Goal: Task Accomplishment & Management: Use online tool/utility

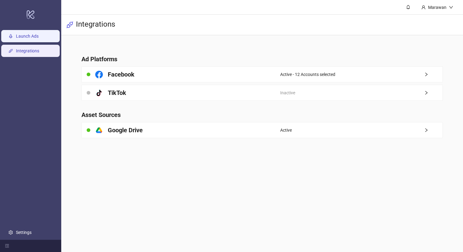
click at [33, 35] on link "Launch Ads" at bounding box center [27, 36] width 23 height 5
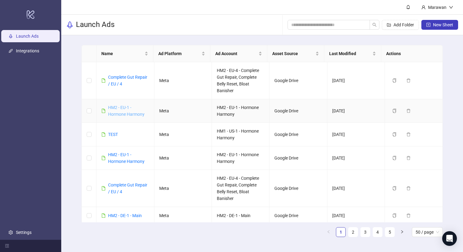
scroll to position [245, 0]
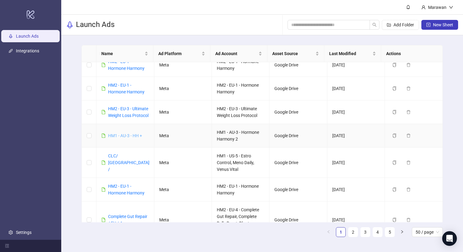
click at [134, 138] on link "HM1 - AU-3 - HH +" at bounding box center [125, 135] width 34 height 5
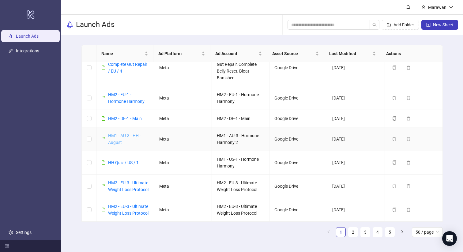
click at [125, 139] on div "HM1 - AU-3 - HH - August" at bounding box center [128, 138] width 41 height 13
click at [125, 139] on link "HM1 - AU-3 - HH - August" at bounding box center [124, 139] width 33 height 12
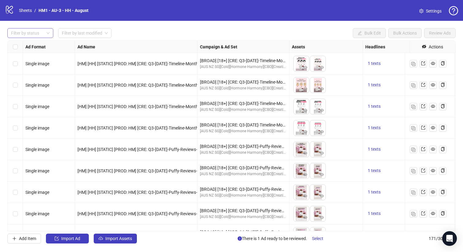
click at [36, 36] on div at bounding box center [27, 33] width 37 height 9
click at [34, 43] on div "Draft" at bounding box center [30, 45] width 36 height 7
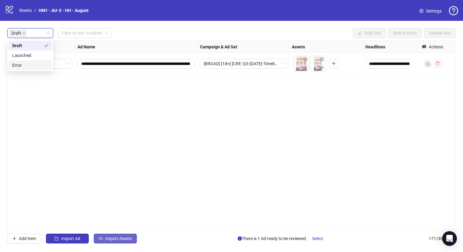
click at [116, 235] on button "Import Assets" at bounding box center [115, 239] width 43 height 10
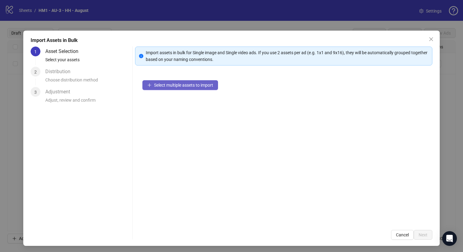
click at [205, 82] on button "Select multiple assets to import" at bounding box center [180, 85] width 76 height 10
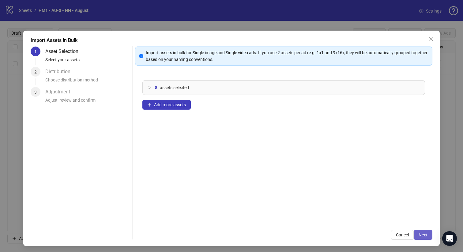
click at [419, 232] on span "Next" at bounding box center [423, 234] width 9 height 5
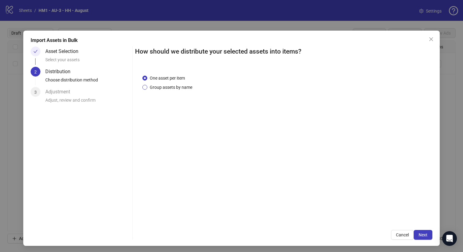
click at [182, 88] on span "Group assets by name" at bounding box center [170, 87] width 47 height 7
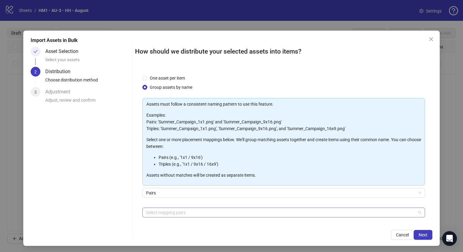
click at [215, 208] on div "Select mapping pairs" at bounding box center [283, 213] width 283 height 10
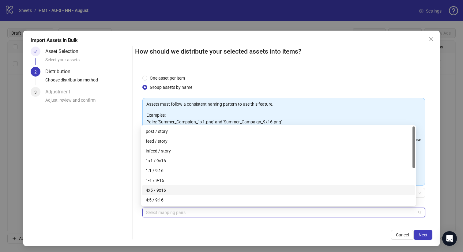
click at [210, 188] on div "4x5 / 9x16" at bounding box center [278, 190] width 265 height 7
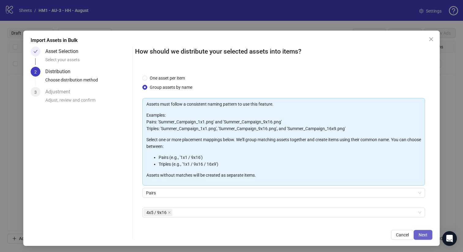
click at [426, 235] on button "Next" at bounding box center [423, 235] width 19 height 10
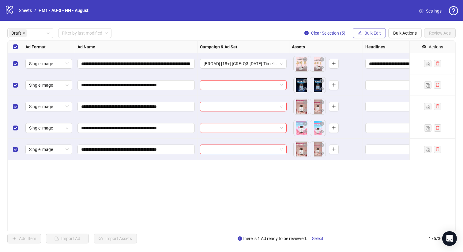
click at [365, 35] on span "Bulk Edit" at bounding box center [372, 33] width 17 height 5
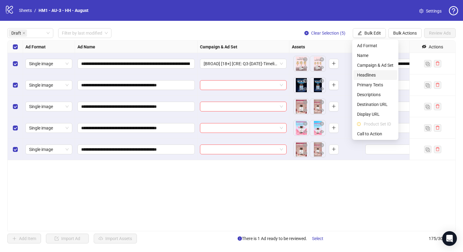
click at [369, 75] on span "Headlines" at bounding box center [375, 75] width 36 height 7
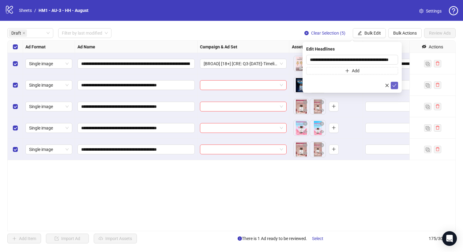
click at [395, 85] on icon "check" at bounding box center [394, 85] width 4 height 4
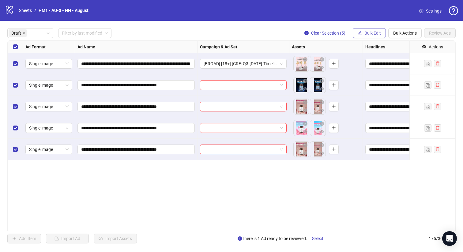
click at [373, 33] on span "Bulk Edit" at bounding box center [372, 33] width 17 height 5
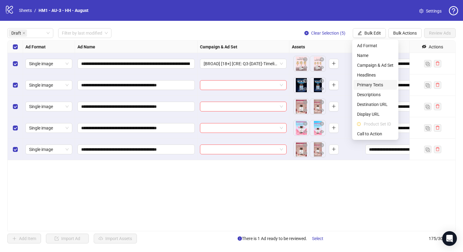
click at [380, 84] on span "Primary Texts" at bounding box center [375, 84] width 36 height 7
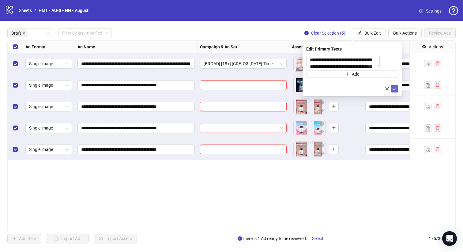
click at [395, 88] on button "submit" at bounding box center [394, 88] width 7 height 7
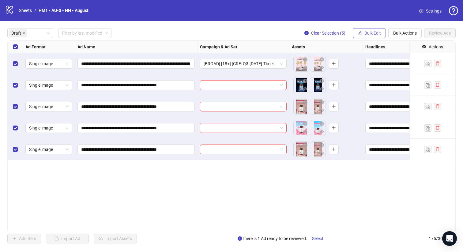
click at [371, 34] on span "Bulk Edit" at bounding box center [372, 33] width 17 height 5
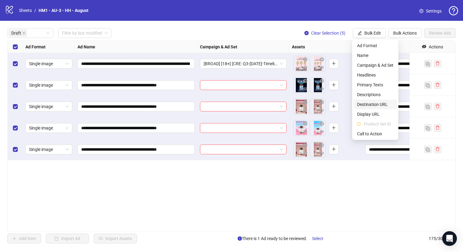
click at [385, 102] on span "Destination URL" at bounding box center [375, 104] width 36 height 7
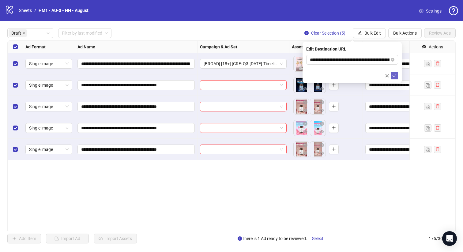
click at [394, 74] on icon "check" at bounding box center [394, 75] width 4 height 4
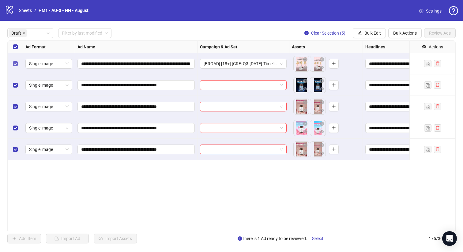
click at [13, 60] on label "Select row 1" at bounding box center [15, 63] width 5 height 7
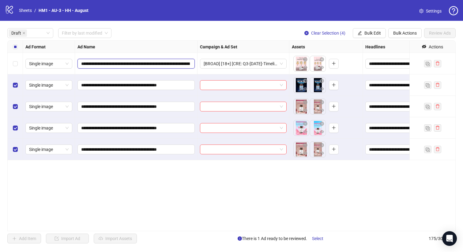
click at [126, 63] on input "**********" at bounding box center [135, 63] width 109 height 7
drag, startPoint x: 128, startPoint y: 65, endPoint x: 138, endPoint y: 65, distance: 10.4
click at [138, 65] on input "**********" at bounding box center [135, 63] width 109 height 7
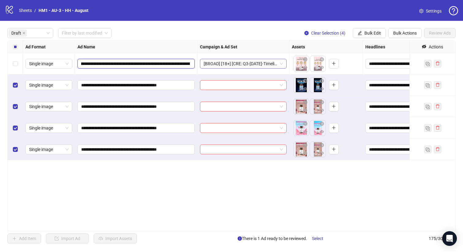
scroll to position [0, 204]
drag, startPoint x: 143, startPoint y: 65, endPoint x: 250, endPoint y: 65, distance: 107.2
click at [251, 41] on div "**********" at bounding box center [354, 41] width 692 height 0
click at [376, 32] on span "Bulk Edit" at bounding box center [372, 33] width 17 height 5
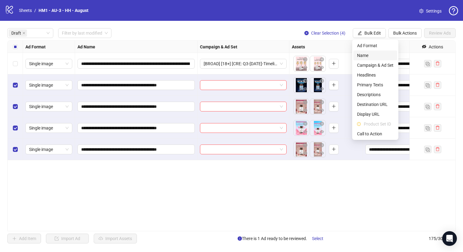
click at [374, 56] on span "Name" at bounding box center [375, 55] width 36 height 7
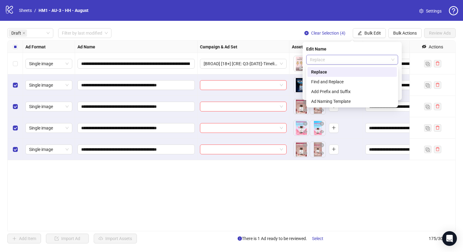
click at [363, 58] on span "Replace" at bounding box center [352, 59] width 85 height 9
click at [352, 95] on div "Add Prefix and Suffix" at bounding box center [351, 92] width 89 height 10
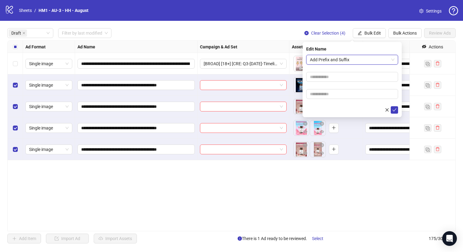
click at [349, 83] on form "Add Prefix and Suffix Add Prefix and Suffix" at bounding box center [352, 84] width 92 height 59
click at [349, 79] on input "text" at bounding box center [352, 77] width 92 height 10
type input "**********"
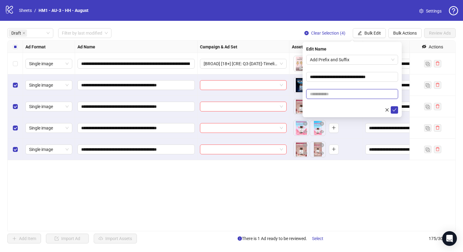
click at [362, 90] on input "text" at bounding box center [352, 94] width 92 height 10
paste input "**********"
type input "**********"
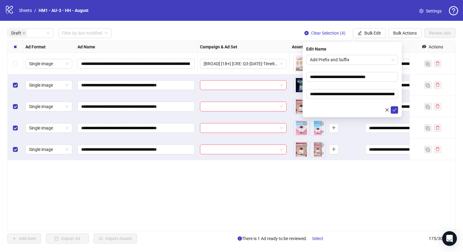
click at [362, 86] on form "**********" at bounding box center [352, 84] width 92 height 59
click at [393, 109] on icon "check" at bounding box center [394, 110] width 4 height 4
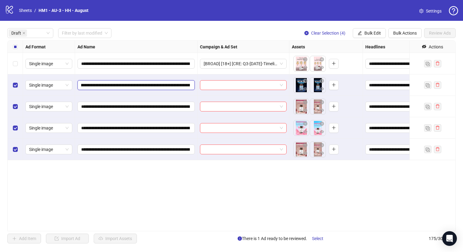
scroll to position [0, 131]
drag, startPoint x: 153, startPoint y: 85, endPoint x: 108, endPoint y: 84, distance: 44.7
click at [108, 84] on input "**********" at bounding box center [135, 85] width 109 height 7
click at [360, 33] on icon "edit" at bounding box center [360, 33] width 4 height 4
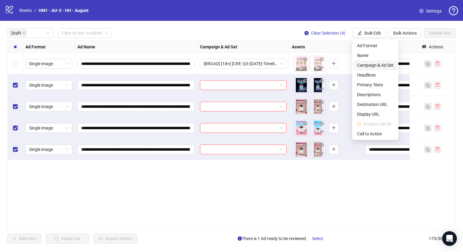
click at [379, 63] on span "Campaign & Ad Set" at bounding box center [375, 65] width 36 height 7
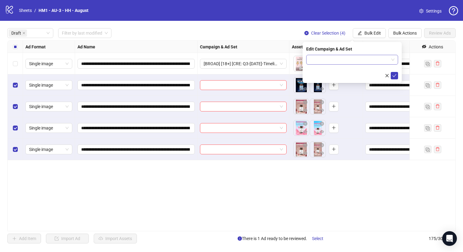
click at [370, 61] on input "search" at bounding box center [349, 59] width 79 height 9
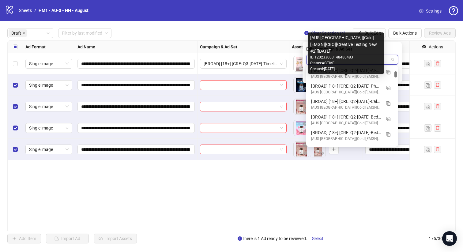
scroll to position [426, 0]
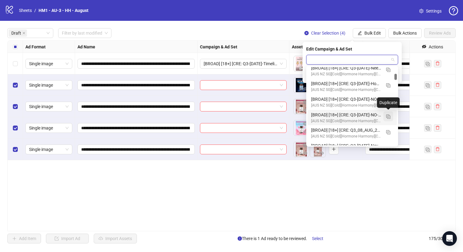
click at [390, 117] on img "button" at bounding box center [388, 117] width 4 height 4
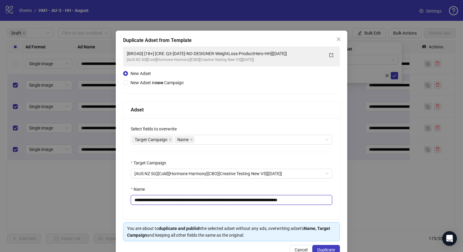
drag, startPoint x: 288, startPoint y: 201, endPoint x: 172, endPoint y: 200, distance: 116.0
click at [172, 200] on input "**********" at bounding box center [231, 200] width 201 height 10
paste input "text"
type input "**********"
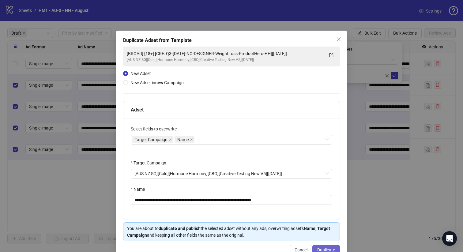
click at [327, 249] on span "Duplicate" at bounding box center [326, 249] width 18 height 5
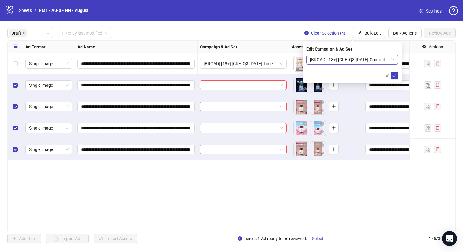
click at [334, 61] on span "[BROAD] [18+] [CRE: Q3-[DATE]-Contradictions-Text-Only-HH][[DATE]]" at bounding box center [352, 59] width 85 height 9
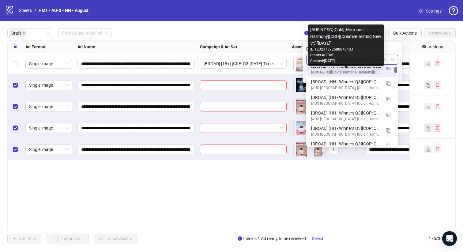
scroll to position [0, 0]
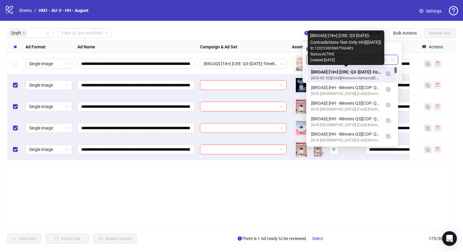
click at [362, 71] on div "[BROAD] [18+] [CRE: Q3-[DATE]-Contradictions-Text-Only-HH][[DATE]]" at bounding box center [346, 72] width 70 height 7
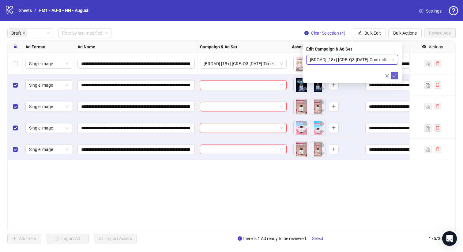
click at [392, 73] on button "submit" at bounding box center [394, 75] width 7 height 7
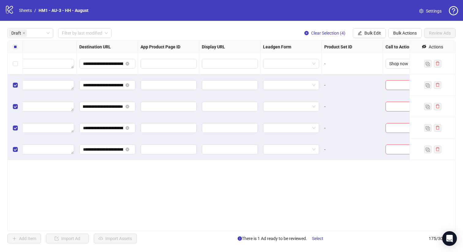
scroll to position [0, 554]
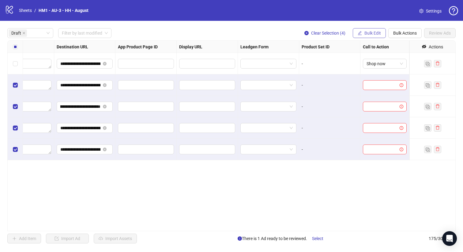
click at [368, 32] on span "Bulk Edit" at bounding box center [372, 33] width 17 height 5
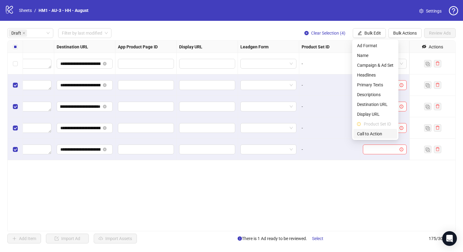
click at [370, 135] on span "Call to Action" at bounding box center [375, 133] width 36 height 7
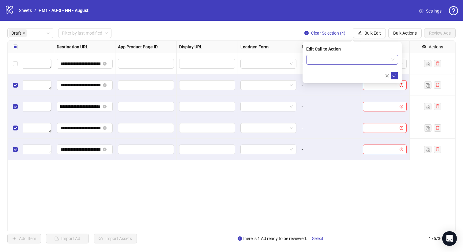
click at [360, 63] on input "search" at bounding box center [349, 59] width 79 height 9
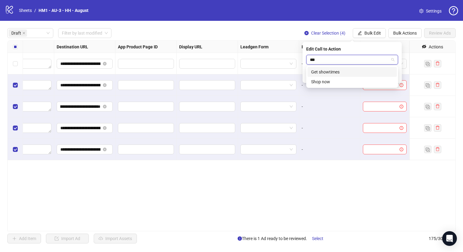
type input "****"
click at [368, 72] on div "Shop now" at bounding box center [352, 72] width 82 height 7
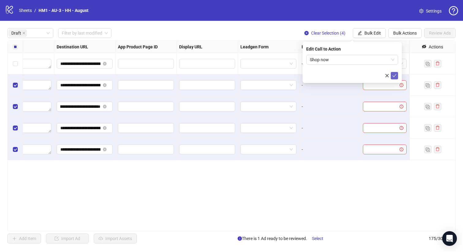
click at [393, 75] on icon "check" at bounding box center [394, 75] width 4 height 4
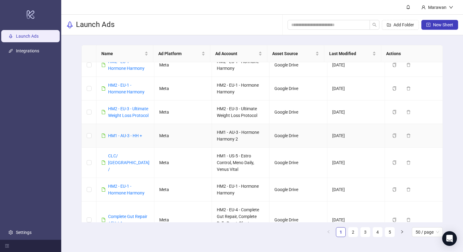
scroll to position [397, 0]
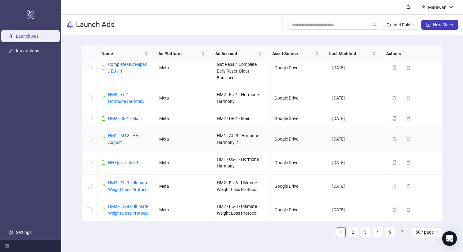
click at [120, 138] on td "HM1 - AU-3 - HH - August" at bounding box center [125, 139] width 58 height 24
click at [120, 144] on link "HM1 - AU-3 - HH - August" at bounding box center [124, 139] width 33 height 12
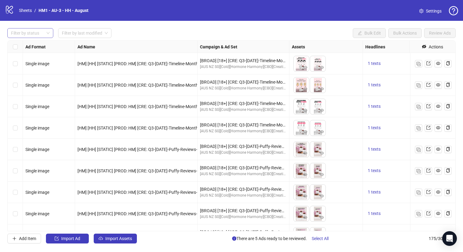
click at [42, 33] on div at bounding box center [27, 33] width 37 height 9
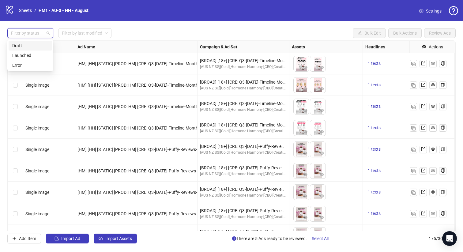
click at [39, 43] on div "Draft" at bounding box center [30, 45] width 36 height 7
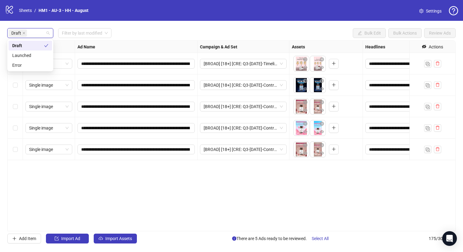
click at [132, 29] on div "Draft Filter by last modified Bulk Edit Bulk Actions Review Ads" at bounding box center [231, 33] width 448 height 10
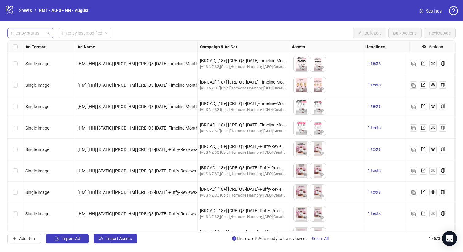
click at [33, 36] on div at bounding box center [27, 33] width 37 height 9
click at [31, 45] on div "Draft" at bounding box center [30, 45] width 36 height 7
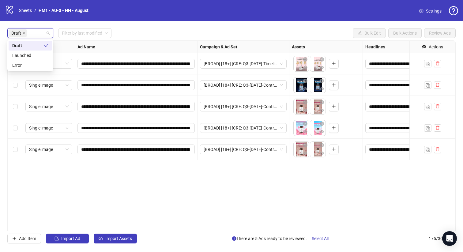
click at [135, 33] on div "Draft Filter by last modified Bulk Edit Bulk Actions Review Ads" at bounding box center [231, 33] width 448 height 10
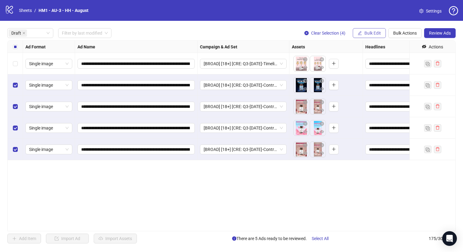
click at [368, 33] on span "Bulk Edit" at bounding box center [372, 33] width 17 height 5
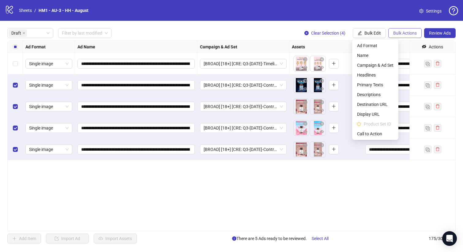
click at [411, 31] on span "Bulk Actions" at bounding box center [405, 33] width 24 height 5
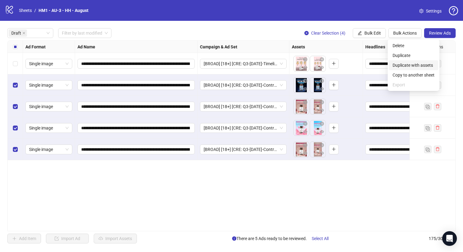
click at [403, 65] on span "Duplicate with assets" at bounding box center [414, 65] width 42 height 7
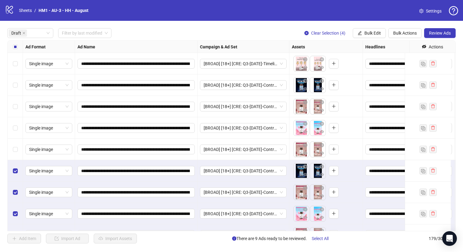
scroll to position [20, 0]
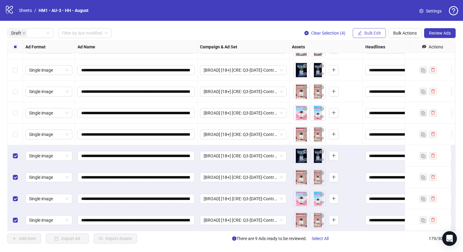
click at [363, 34] on button "Bulk Edit" at bounding box center [369, 33] width 33 height 10
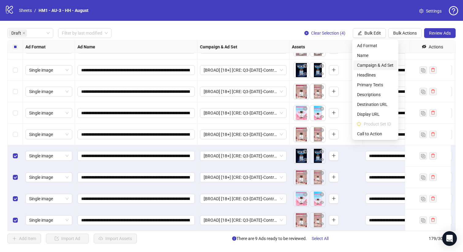
click at [377, 66] on span "Campaign & Ad Set" at bounding box center [375, 65] width 36 height 7
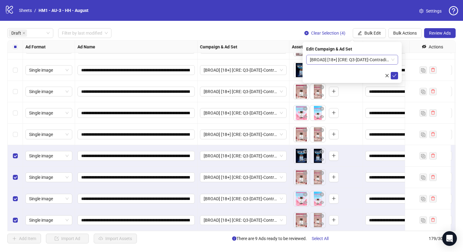
click at [363, 63] on span "[BROAD] [18+] [CRE: Q3-[DATE]-Contradictions-Text-Only-HH][[DATE]]" at bounding box center [352, 59] width 85 height 9
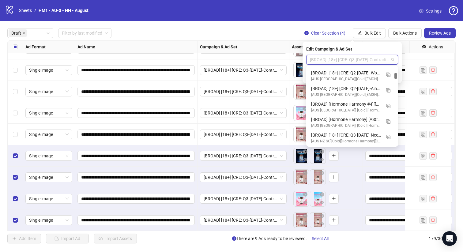
scroll to position [374, 0]
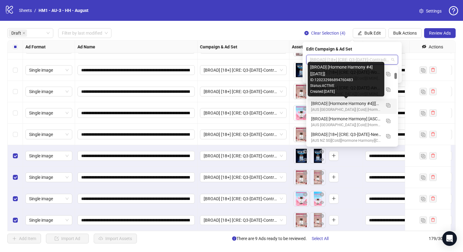
click at [367, 103] on div "[BROAD] [Hormone Harmony #4][[DATE]]" at bounding box center [346, 103] width 70 height 7
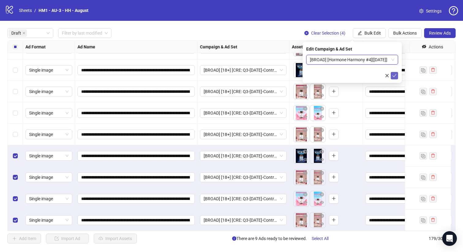
click at [394, 73] on icon "check" at bounding box center [394, 75] width 4 height 4
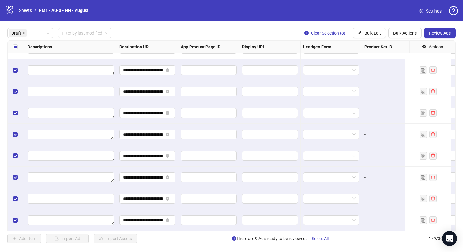
scroll to position [20, 558]
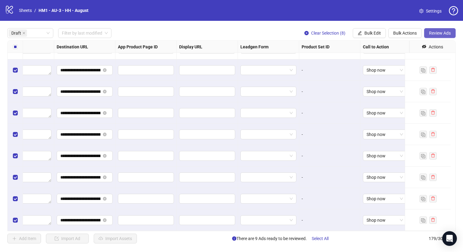
click at [440, 33] on span "Review Ads" at bounding box center [440, 33] width 22 height 5
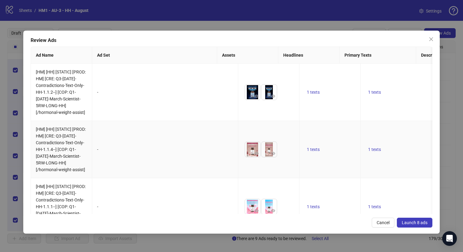
scroll to position [312, 0]
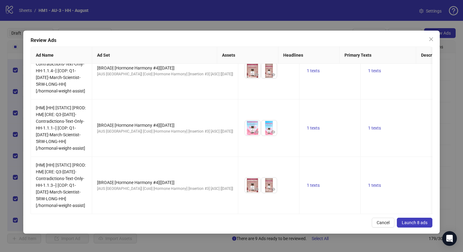
click at [406, 220] on span "Launch 8 ads" at bounding box center [415, 222] width 26 height 5
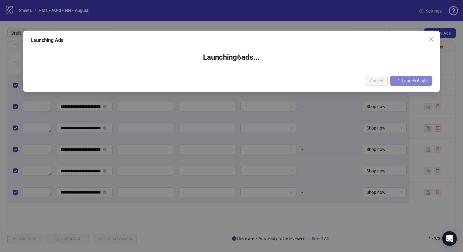
scroll to position [0, 554]
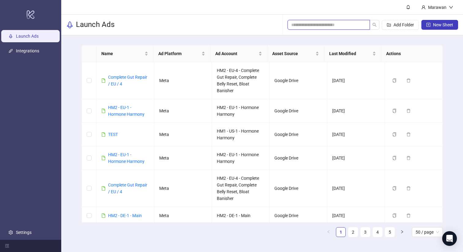
click at [341, 23] on input "search" at bounding box center [326, 24] width 70 height 7
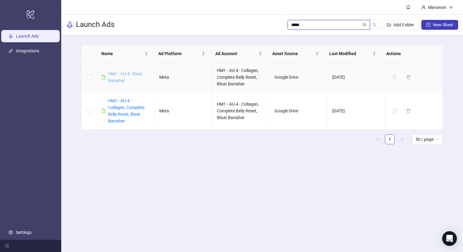
type input "*****"
click at [109, 78] on link "HM1 - AU-4 - Bloat Banisher" at bounding box center [125, 77] width 35 height 12
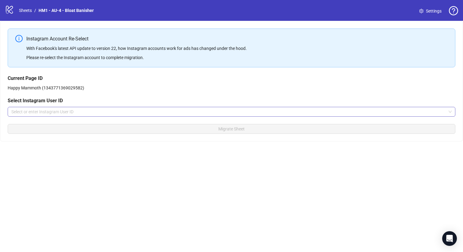
click at [100, 114] on input "search" at bounding box center [228, 111] width 435 height 9
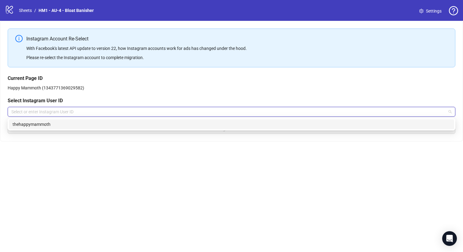
click at [100, 126] on div "thehappymammoth" at bounding box center [232, 124] width 438 height 7
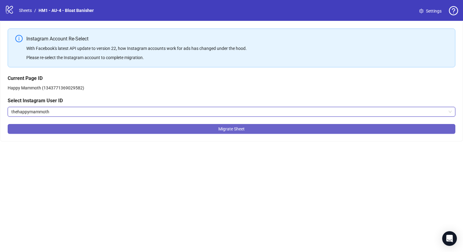
click at [127, 132] on button "Migrate Sheet" at bounding box center [232, 129] width 448 height 10
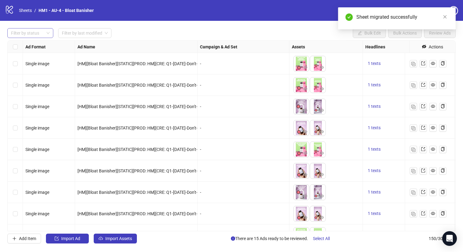
click at [42, 29] on div at bounding box center [27, 33] width 37 height 9
click at [36, 47] on div "Draft" at bounding box center [30, 45] width 36 height 7
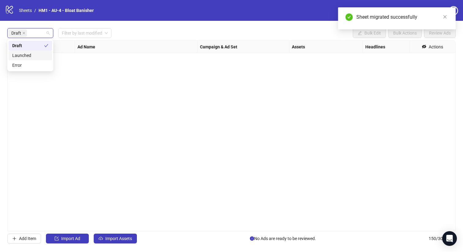
click at [31, 54] on div "Launched" at bounding box center [30, 55] width 36 height 7
click at [37, 48] on div "Draft" at bounding box center [28, 45] width 32 height 7
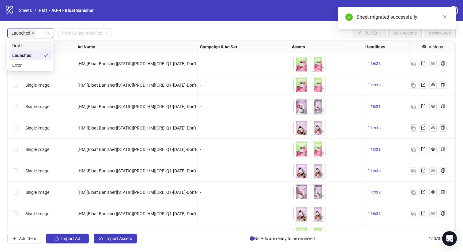
click at [239, 45] on div "Campaign & Ad Set" at bounding box center [243, 47] width 92 height 12
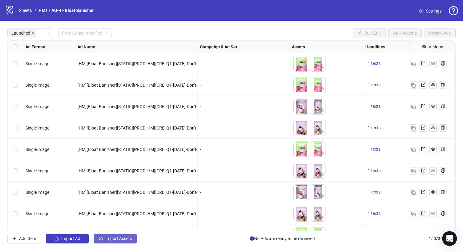
click at [116, 235] on button "Import Assets" at bounding box center [115, 239] width 43 height 10
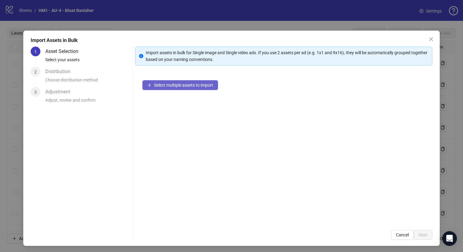
click at [195, 83] on span "Select multiple assets to import" at bounding box center [183, 85] width 59 height 5
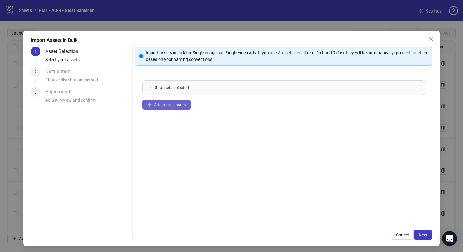
click at [170, 107] on span "Add more assets" at bounding box center [170, 104] width 32 height 5
click at [175, 102] on span "Add more assets" at bounding box center [170, 104] width 32 height 5
click at [188, 107] on button "Add more assets" at bounding box center [166, 105] width 48 height 10
click at [154, 102] on span "Add more assets" at bounding box center [170, 104] width 32 height 5
click at [174, 103] on span "Add more assets" at bounding box center [170, 104] width 32 height 5
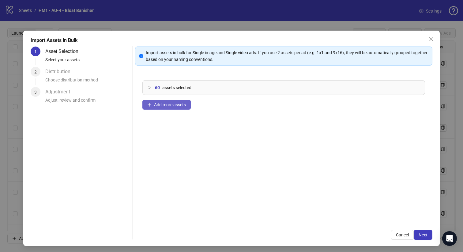
click at [165, 106] on span "Add more assets" at bounding box center [170, 104] width 32 height 5
click at [174, 104] on span "Add more assets" at bounding box center [170, 104] width 32 height 5
click at [175, 110] on div "84 assets selected Add more assets" at bounding box center [284, 148] width 298 height 150
click at [175, 105] on span "Add more assets" at bounding box center [170, 104] width 32 height 5
click at [181, 106] on span "Add more assets" at bounding box center [170, 104] width 32 height 5
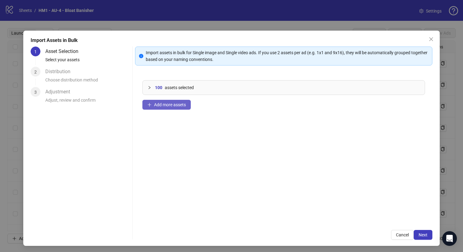
click at [175, 101] on button "Add more assets" at bounding box center [166, 105] width 48 height 10
click at [176, 105] on span "Add more assets" at bounding box center [170, 104] width 32 height 5
click at [174, 106] on span "Add more assets" at bounding box center [170, 104] width 32 height 5
click at [414, 232] on button "Next" at bounding box center [423, 235] width 19 height 10
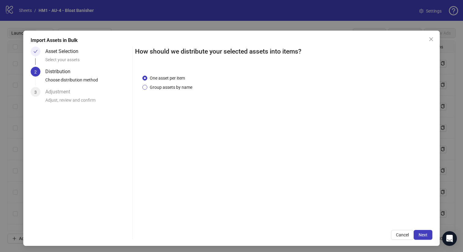
click at [177, 84] on span "Group assets by name" at bounding box center [170, 87] width 47 height 7
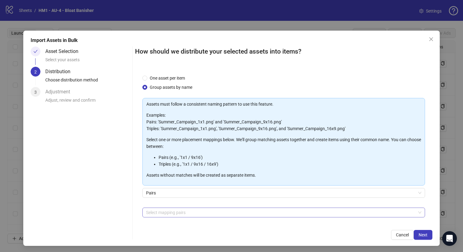
click at [182, 212] on div at bounding box center [281, 212] width 274 height 9
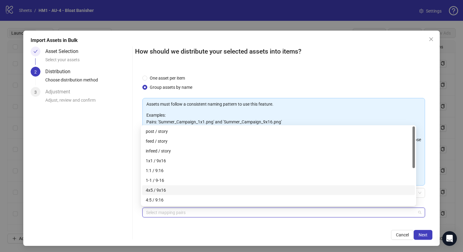
click at [182, 193] on div "4x5 / 9x16" at bounding box center [278, 190] width 265 height 7
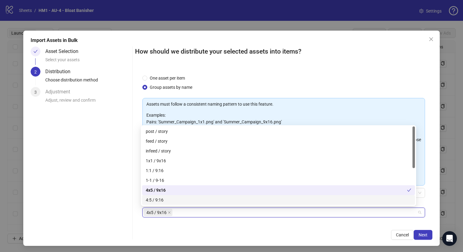
click at [338, 230] on div "Cancel Next" at bounding box center [284, 235] width 298 height 10
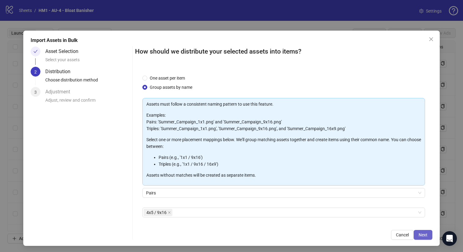
click at [414, 235] on button "Next" at bounding box center [423, 235] width 19 height 10
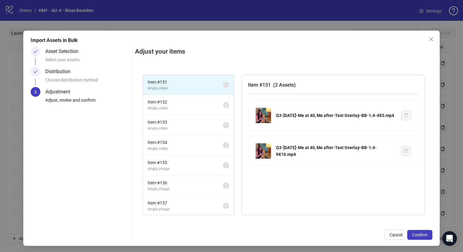
click at [412, 235] on span "Confirm" at bounding box center [419, 234] width 15 height 5
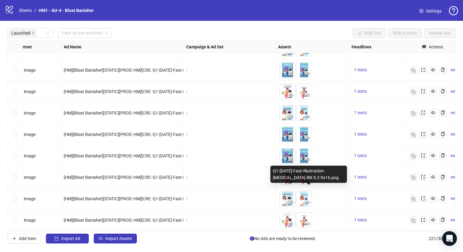
scroll to position [2720, 0]
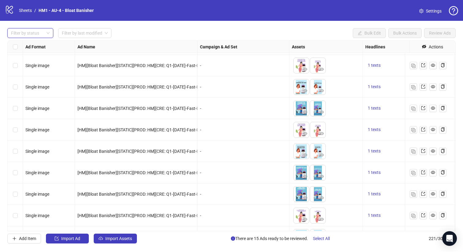
click at [43, 31] on div at bounding box center [27, 33] width 37 height 9
click at [34, 48] on div "Draft" at bounding box center [30, 45] width 36 height 7
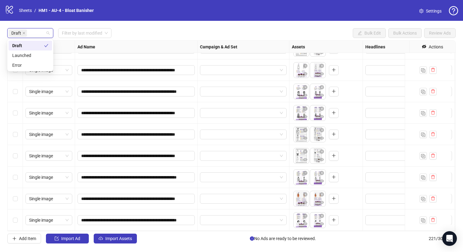
scroll to position [1348, 0]
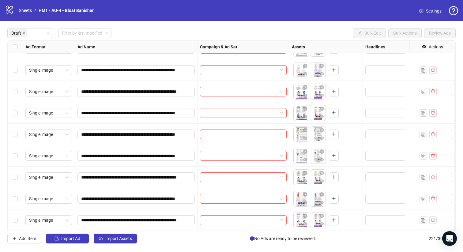
click at [158, 21] on div "**********" at bounding box center [231, 136] width 463 height 230
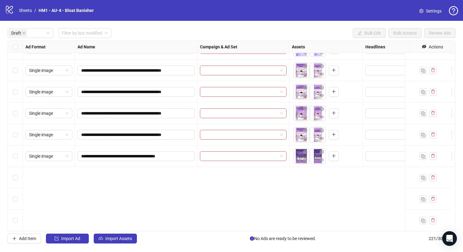
scroll to position [726, 0]
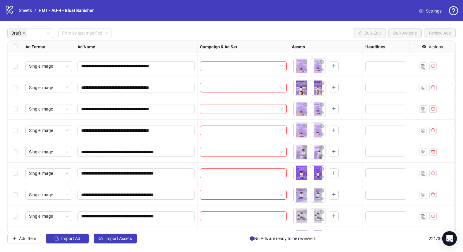
click at [17, 47] on div "Select all rows" at bounding box center [15, 47] width 15 height 12
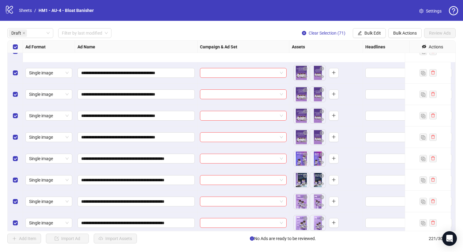
scroll to position [1348, 0]
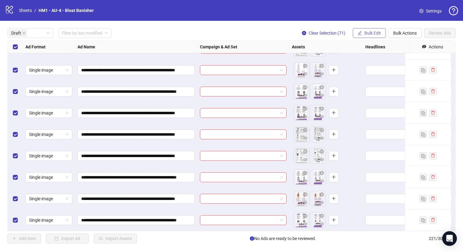
click at [366, 33] on span "Bulk Edit" at bounding box center [372, 33] width 17 height 5
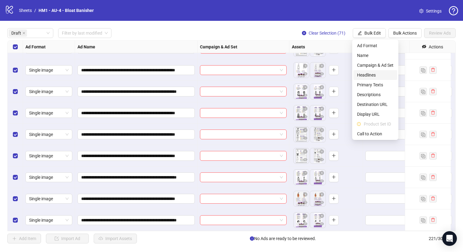
click at [366, 77] on span "Headlines" at bounding box center [375, 75] width 36 height 7
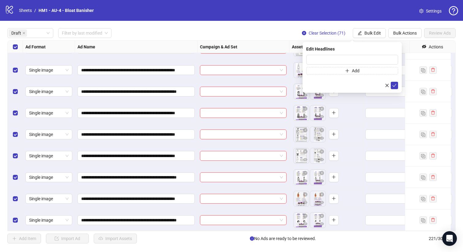
click at [353, 54] on div "Edit Headlines Add" at bounding box center [352, 67] width 99 height 51
click at [354, 58] on input "text" at bounding box center [352, 60] width 92 height 10
paste input "**********"
type input "**********"
click at [397, 84] on button "submit" at bounding box center [394, 85] width 7 height 7
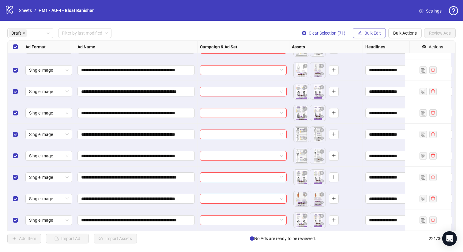
click at [375, 33] on span "Bulk Edit" at bounding box center [372, 33] width 17 height 5
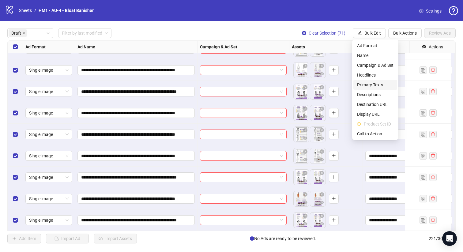
click at [379, 86] on span "Primary Texts" at bounding box center [375, 84] width 36 height 7
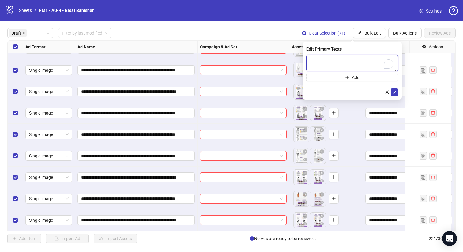
click at [365, 68] on textarea "To enrich screen reader interactions, please activate Accessibility in Grammarl…" at bounding box center [352, 63] width 92 height 17
paste textarea "**********"
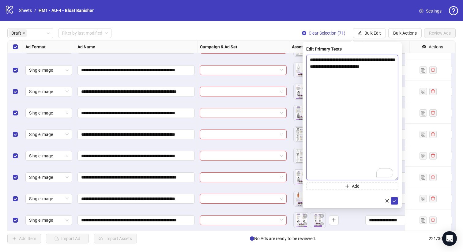
drag, startPoint x: 394, startPoint y: 70, endPoint x: 396, endPoint y: 179, distance: 108.7
click at [396, 179] on textarea "**********" at bounding box center [352, 117] width 92 height 125
paste textarea "**********"
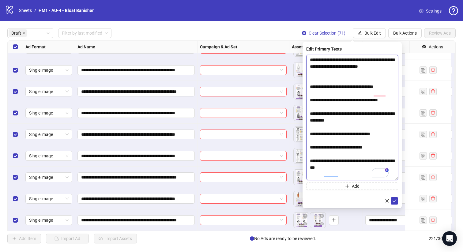
click at [336, 85] on textarea "**********" at bounding box center [352, 117] width 92 height 125
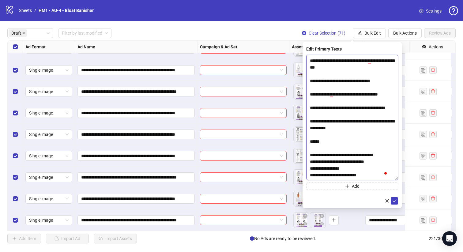
scroll to position [127, 0]
drag, startPoint x: 327, startPoint y: 135, endPoint x: 300, endPoint y: 135, distance: 26.9
click at [300, 135] on body "**********" at bounding box center [231, 126] width 463 height 252
paste textarea "**********"
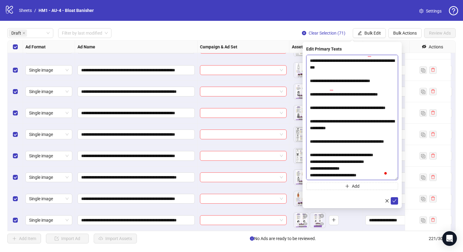
click at [348, 177] on textarea "**********" at bounding box center [352, 117] width 92 height 125
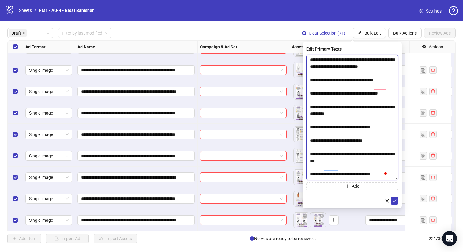
scroll to position [127, 0]
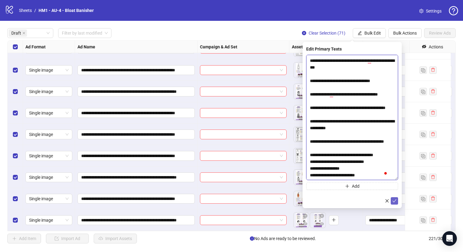
type textarea "**********"
click at [395, 202] on icon "check" at bounding box center [394, 201] width 4 height 4
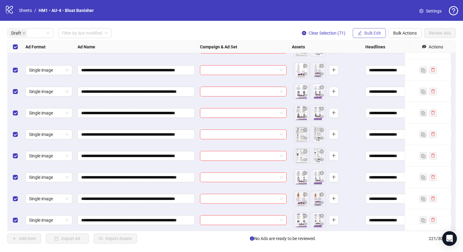
click at [365, 33] on span "Bulk Edit" at bounding box center [372, 33] width 17 height 5
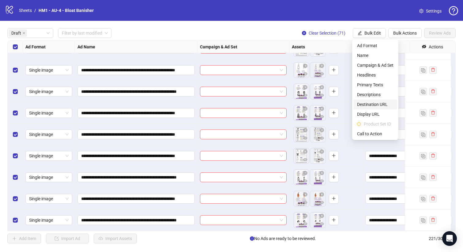
click at [380, 104] on span "Destination URL" at bounding box center [375, 104] width 36 height 7
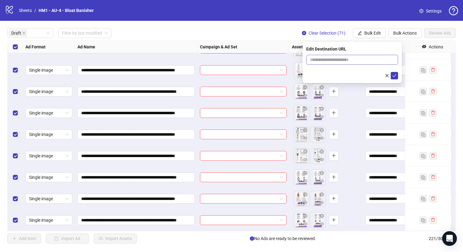
click at [350, 56] on span at bounding box center [352, 60] width 92 height 10
click at [351, 59] on input "text" at bounding box center [350, 59] width 80 height 7
paste input "**********"
type input "**********"
click at [393, 74] on icon "check" at bounding box center [394, 75] width 4 height 4
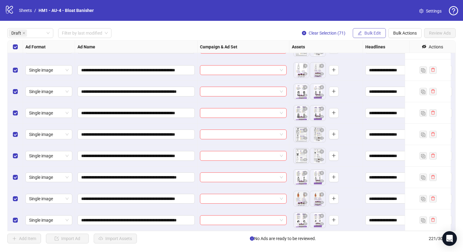
click at [374, 33] on span "Bulk Edit" at bounding box center [372, 33] width 17 height 5
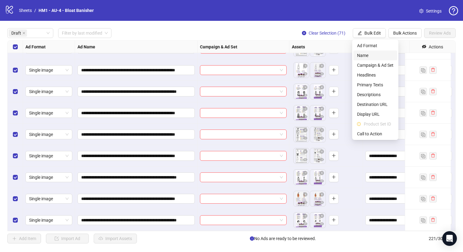
click at [369, 57] on span "Name" at bounding box center [375, 55] width 36 height 7
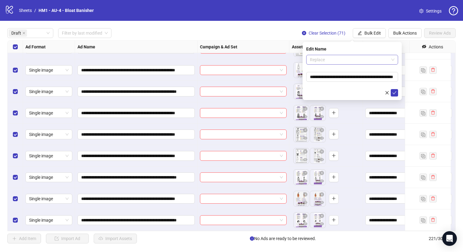
click at [323, 57] on span "Replace" at bounding box center [352, 59] width 85 height 9
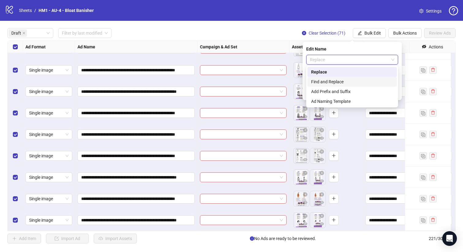
click at [332, 90] on div "Add Prefix and Suffix" at bounding box center [352, 91] width 82 height 7
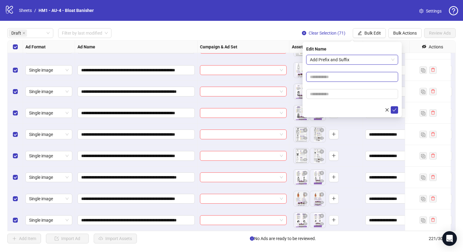
click at [332, 73] on input "text" at bounding box center [352, 77] width 92 height 10
type input "**********"
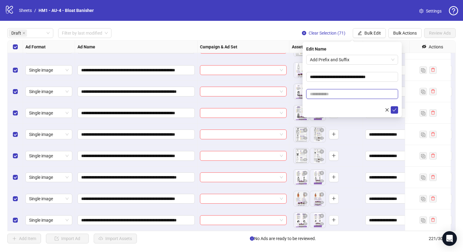
click at [347, 91] on input "text" at bounding box center [352, 94] width 92 height 10
paste input "**********"
drag, startPoint x: 324, startPoint y: 95, endPoint x: 354, endPoint y: 93, distance: 30.0
click at [354, 93] on input "**********" at bounding box center [352, 94] width 92 height 10
paste input "**********"
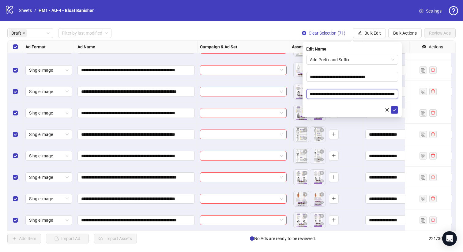
type input "**********"
click at [365, 102] on form "**********" at bounding box center [352, 84] width 92 height 59
click at [328, 77] on input "**********" at bounding box center [352, 77] width 92 height 10
type input "**********"
click at [338, 85] on form "**********" at bounding box center [352, 84] width 92 height 59
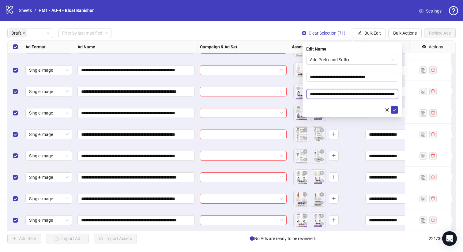
click at [355, 95] on input "**********" at bounding box center [352, 94] width 92 height 10
click at [360, 88] on form "**********" at bounding box center [352, 84] width 92 height 59
click at [393, 109] on icon "check" at bounding box center [394, 110] width 4 height 4
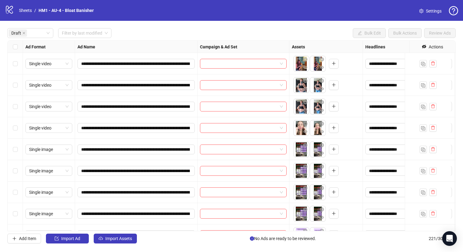
click at [21, 128] on div "Select row 4" at bounding box center [15, 127] width 15 height 21
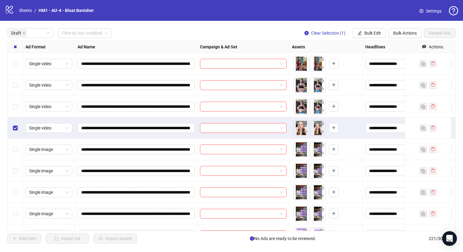
click at [19, 117] on div "Select row 3" at bounding box center [15, 106] width 15 height 21
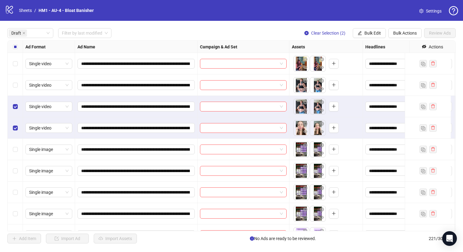
click at [8, 90] on div "Select row 2" at bounding box center [15, 84] width 15 height 21
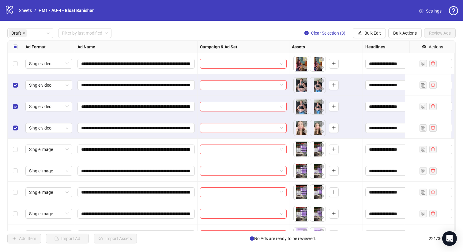
click at [13, 57] on div "Select row 1" at bounding box center [15, 63] width 15 height 21
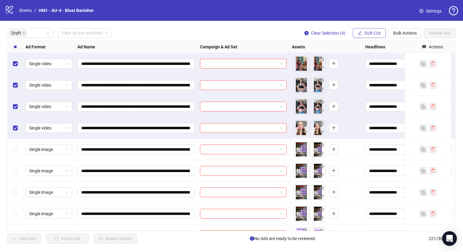
click at [374, 33] on span "Bulk Edit" at bounding box center [372, 33] width 17 height 5
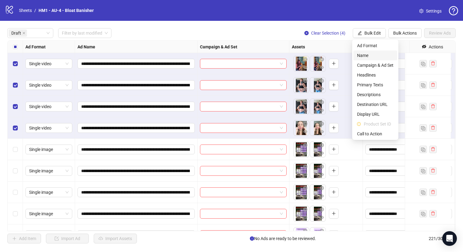
click at [378, 58] on span "Name" at bounding box center [375, 55] width 36 height 7
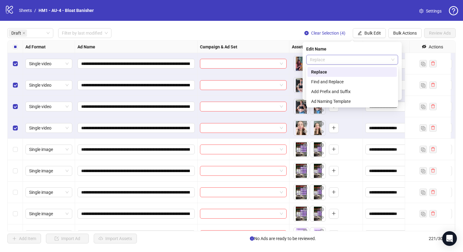
click at [365, 58] on span "Replace" at bounding box center [352, 59] width 85 height 9
click at [358, 84] on div "Find and Replace" at bounding box center [352, 81] width 82 height 7
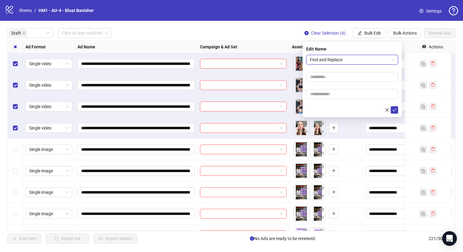
click at [354, 83] on form "Find and Replace Find and Replace" at bounding box center [352, 84] width 92 height 59
click at [351, 80] on input "text" at bounding box center [352, 77] width 92 height 10
type input "******"
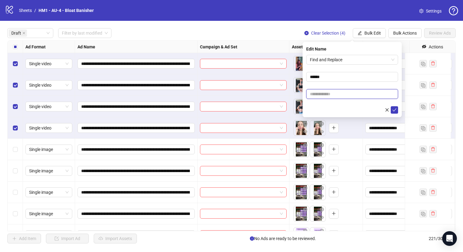
click at [359, 91] on input "text" at bounding box center [352, 94] width 92 height 10
type input "***"
click at [395, 111] on icon "check" at bounding box center [394, 110] width 4 height 4
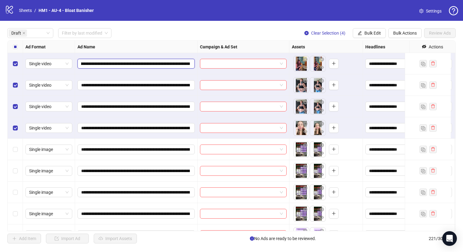
scroll to position [0, 104]
drag, startPoint x: 145, startPoint y: 64, endPoint x: 138, endPoint y: 65, distance: 6.8
click at [138, 65] on input "**********" at bounding box center [135, 63] width 109 height 7
click at [369, 29] on button "Bulk Edit" at bounding box center [369, 33] width 33 height 10
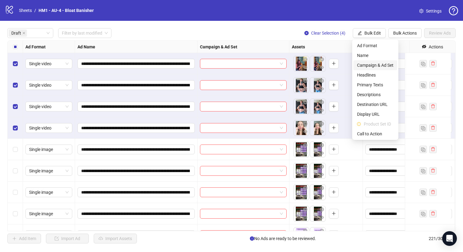
click at [384, 64] on span "Campaign & Ad Set" at bounding box center [375, 65] width 36 height 7
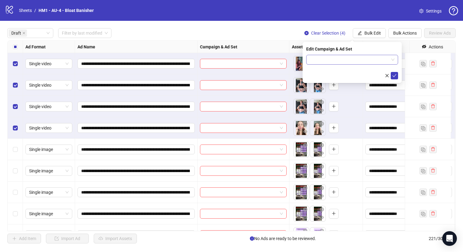
click at [374, 60] on input "search" at bounding box center [349, 59] width 79 height 9
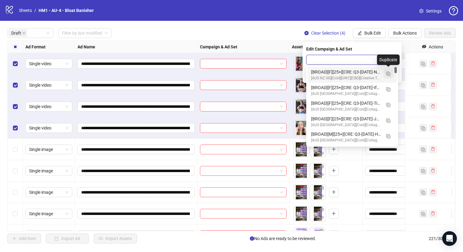
click at [389, 72] on img "button" at bounding box center [388, 74] width 4 height 4
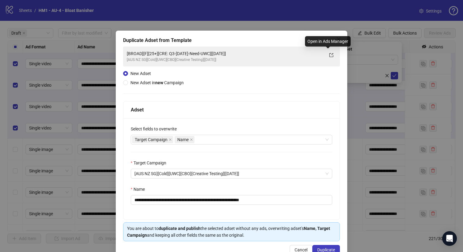
click at [334, 39] on div "Open in Ads Manager" at bounding box center [328, 41] width 46 height 10
click at [335, 36] on button "Close" at bounding box center [339, 39] width 10 height 10
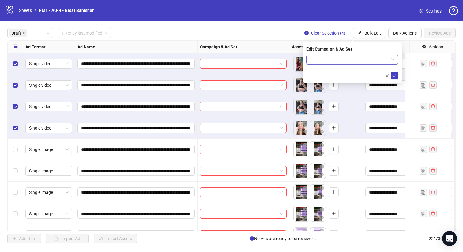
click at [364, 57] on input "search" at bounding box center [349, 59] width 79 height 9
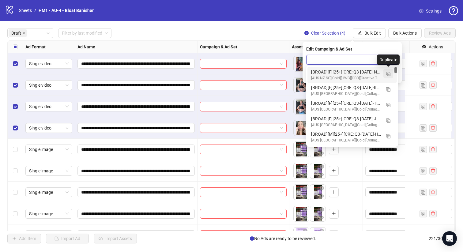
click at [390, 73] on button "button" at bounding box center [388, 74] width 10 height 10
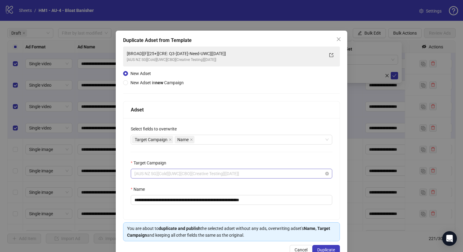
scroll to position [70, 0]
click at [222, 173] on span "[AUS NZ SG][Cold][UWC][CBO][Creative Testing][[DATE]]" at bounding box center [231, 173] width 194 height 9
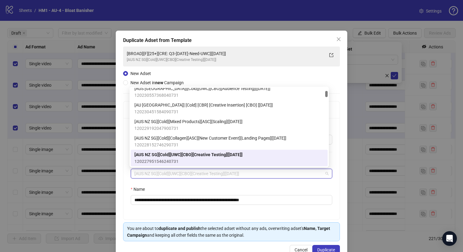
click at [224, 183] on div "**********" at bounding box center [231, 168] width 216 height 101
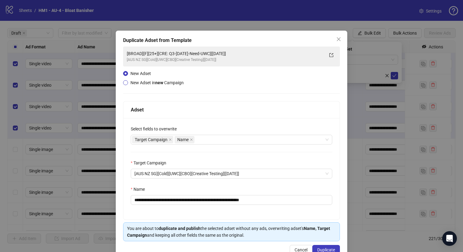
click at [164, 82] on span "New Adset in new Campaign" at bounding box center [156, 82] width 53 height 5
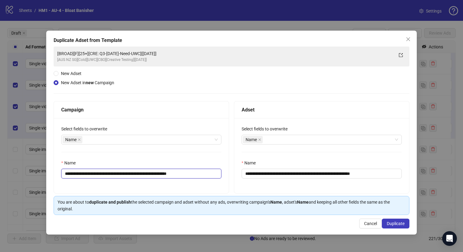
click at [152, 173] on input "**********" at bounding box center [141, 174] width 160 height 10
click at [166, 174] on input "**********" at bounding box center [141, 174] width 160 height 10
click at [177, 175] on input "**********" at bounding box center [141, 174] width 160 height 10
type input "**********"
drag, startPoint x: 340, startPoint y: 174, endPoint x: 288, endPoint y: 175, distance: 52.7
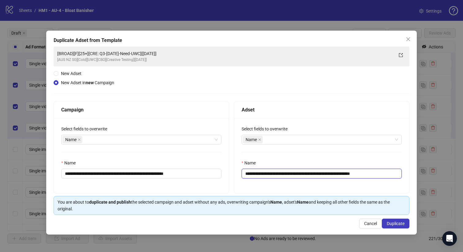
click at [288, 175] on input "**********" at bounding box center [322, 174] width 160 height 10
paste input "**********"
click at [277, 188] on div "**********" at bounding box center [321, 155] width 175 height 75
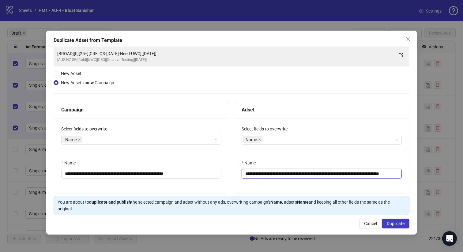
click at [263, 172] on input "**********" at bounding box center [322, 174] width 160 height 10
click at [272, 173] on input "**********" at bounding box center [322, 174] width 160 height 10
click at [261, 161] on div "Name" at bounding box center [322, 164] width 160 height 9
click at [261, 173] on input "**********" at bounding box center [322, 174] width 160 height 10
click at [268, 175] on input "**********" at bounding box center [322, 174] width 160 height 10
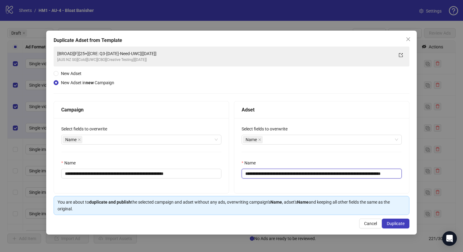
click at [267, 173] on input "**********" at bounding box center [322, 174] width 160 height 10
click at [277, 173] on input "**********" at bounding box center [322, 174] width 160 height 10
click at [388, 174] on input "**********" at bounding box center [322, 174] width 160 height 10
type input "**********"
click at [387, 163] on div "Name" at bounding box center [322, 164] width 160 height 9
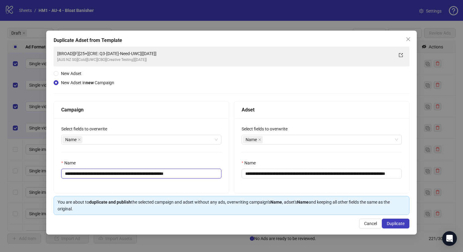
click at [86, 173] on input "**********" at bounding box center [141, 174] width 160 height 10
type input "**********"
click at [394, 173] on input "**********" at bounding box center [322, 174] width 160 height 10
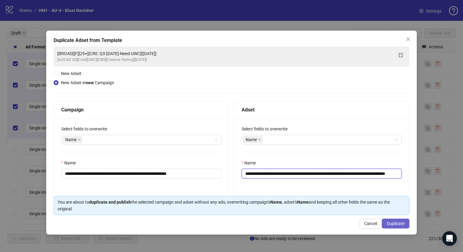
type input "**********"
click at [394, 224] on span "Duplicate" at bounding box center [396, 223] width 18 height 5
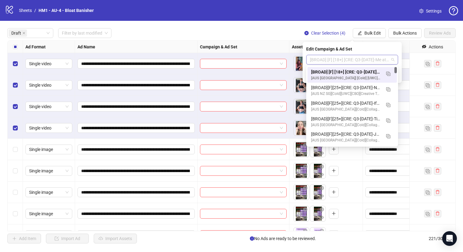
scroll to position [0, 0]
click at [338, 59] on span "[BROAD] [F] [18+] [CRE: Q3-[DATE]-Me at 40, Me after-Text Overlay-BB] [[DATE]]" at bounding box center [352, 59] width 85 height 9
click at [341, 70] on div "[BROAD] [F] [18+] [CRE: Q3-[DATE]-Me at 40, Me after-Text Overlay-BB] [[DATE]]" at bounding box center [346, 72] width 70 height 7
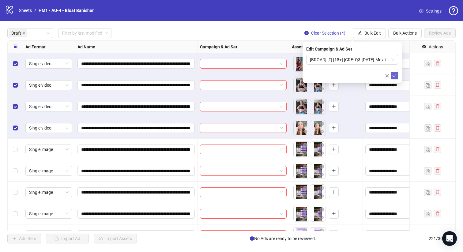
click at [394, 76] on icon "check" at bounding box center [394, 75] width 4 height 4
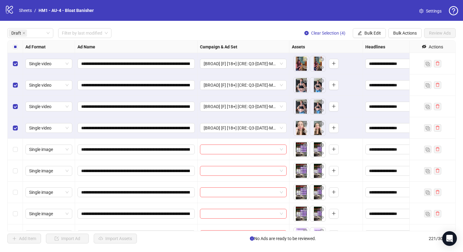
click at [11, 47] on div "Select all rows" at bounding box center [15, 47] width 15 height 12
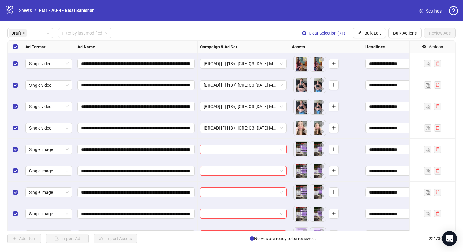
click at [11, 47] on div "Select all rows" at bounding box center [15, 47] width 15 height 12
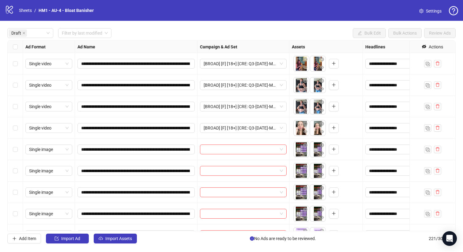
scroll to position [53, 0]
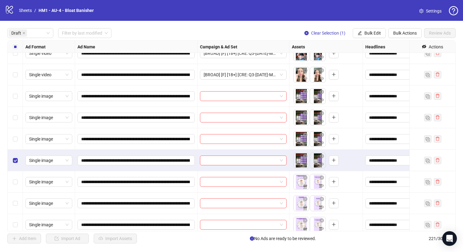
click at [14, 145] on div "Select row 7" at bounding box center [15, 138] width 15 height 21
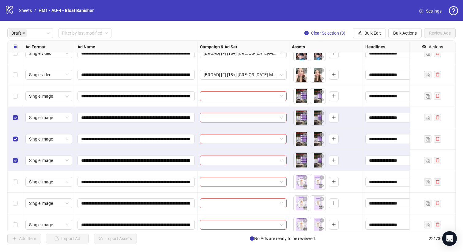
click at [15, 91] on div "Select row 5" at bounding box center [15, 95] width 15 height 21
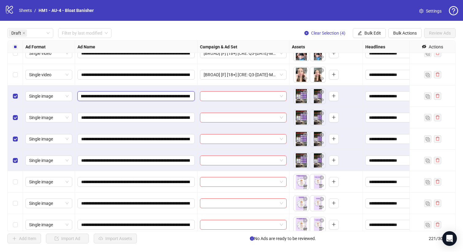
scroll to position [0, 67]
drag, startPoint x: 152, startPoint y: 96, endPoint x: 175, endPoint y: 96, distance: 23.6
click at [175, 96] on input "**********" at bounding box center [135, 96] width 109 height 7
click at [364, 30] on button "Bulk Edit" at bounding box center [369, 33] width 33 height 10
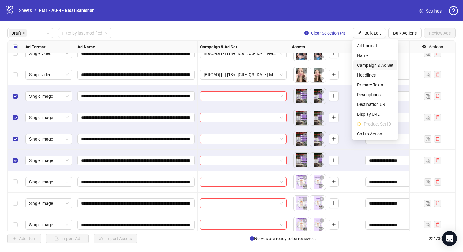
click at [377, 65] on span "Campaign & Ad Set" at bounding box center [375, 65] width 36 height 7
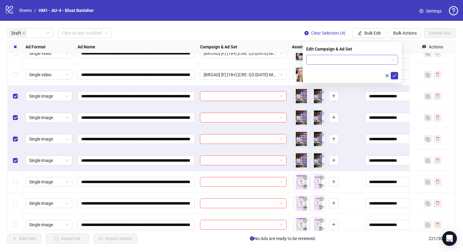
click at [370, 64] on input "search" at bounding box center [349, 59] width 79 height 9
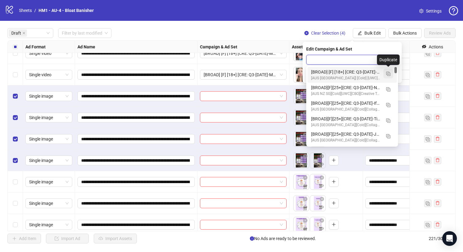
click at [387, 73] on img "button" at bounding box center [388, 74] width 4 height 4
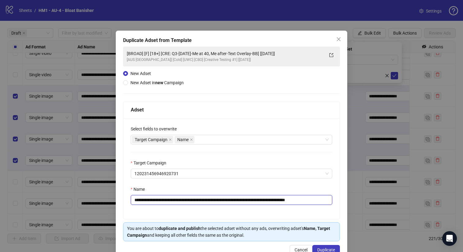
drag, startPoint x: 275, startPoint y: 200, endPoint x: 180, endPoint y: 203, distance: 95.6
click at [180, 203] on input "**********" at bounding box center [231, 200] width 201 height 10
paste input "text"
type input "**********"
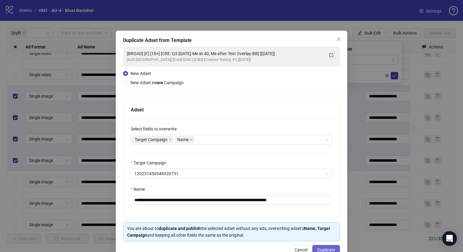
click at [332, 245] on button "Duplicate" at bounding box center [326, 250] width 28 height 10
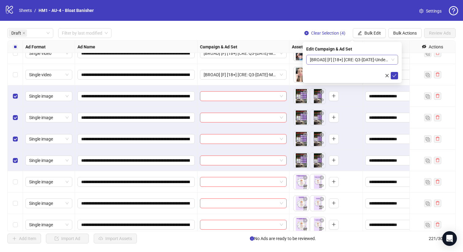
click at [338, 58] on span "[BROAD] [F] [18+] [CRE: Q3-[DATE]-Undeniable proof-Text Only-BB] [[DATE]]" at bounding box center [352, 59] width 85 height 9
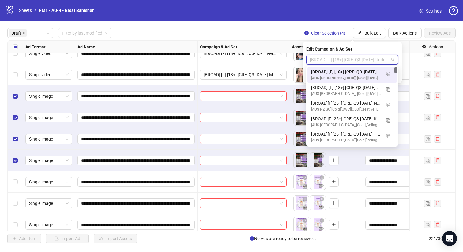
click at [343, 71] on div "[BROAD] [F] [18+] [CRE: Q3-[DATE]-Undeniable proof-Text Only-BB] [[DATE]]" at bounding box center [346, 72] width 70 height 7
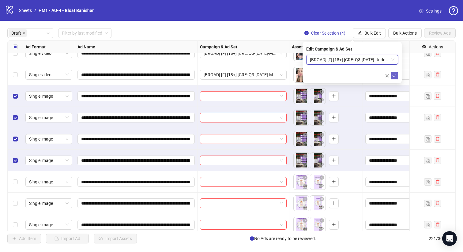
click at [392, 75] on button "submit" at bounding box center [394, 75] width 7 height 7
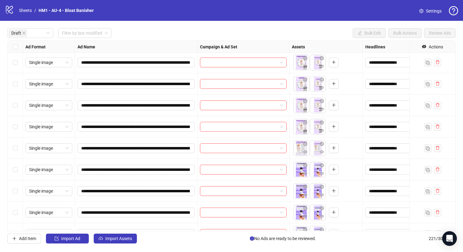
scroll to position [138, 0]
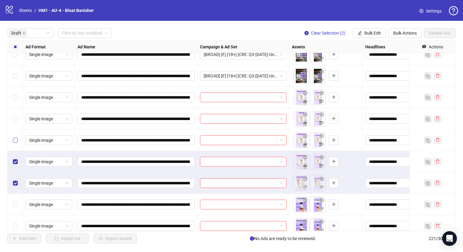
click at [15, 137] on label "Select row 11" at bounding box center [15, 140] width 5 height 7
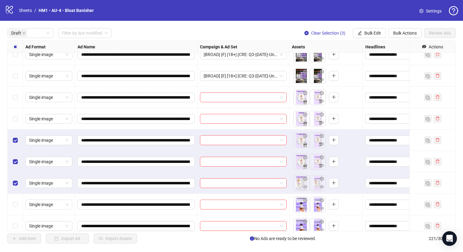
click at [15, 123] on div "Select row 10" at bounding box center [15, 118] width 15 height 21
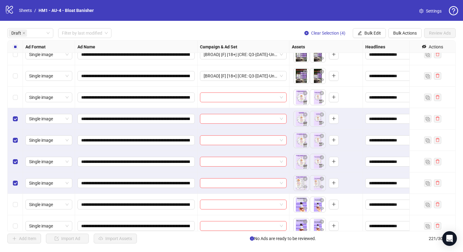
click at [16, 105] on div "Select row 9" at bounding box center [15, 97] width 15 height 21
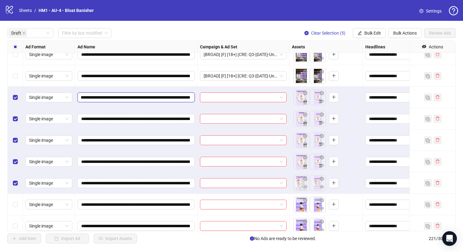
scroll to position [0, 108]
drag, startPoint x: 152, startPoint y: 99, endPoint x: 116, endPoint y: 98, distance: 35.2
click at [116, 98] on input "**********" at bounding box center [135, 97] width 109 height 7
click at [378, 34] on span "Bulk Edit" at bounding box center [372, 33] width 17 height 5
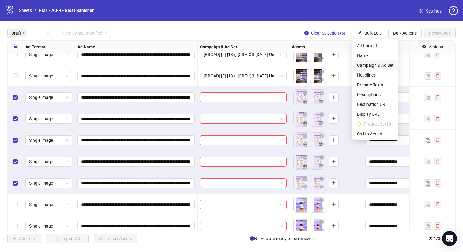
click at [381, 65] on span "Campaign & Ad Set" at bounding box center [375, 65] width 36 height 7
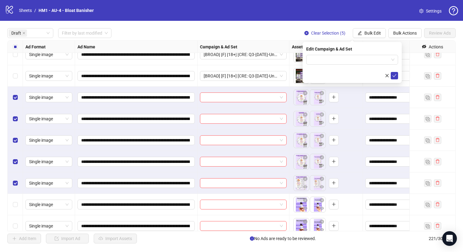
click at [371, 53] on div "Edit Campaign & Ad Set" at bounding box center [352, 62] width 99 height 41
click at [374, 57] on input "search" at bounding box center [349, 59] width 79 height 9
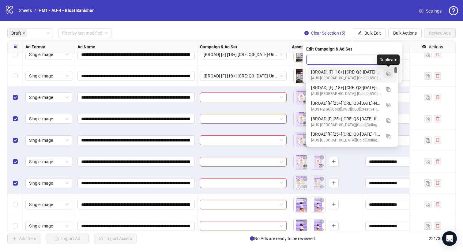
click at [386, 75] on img "button" at bounding box center [388, 74] width 4 height 4
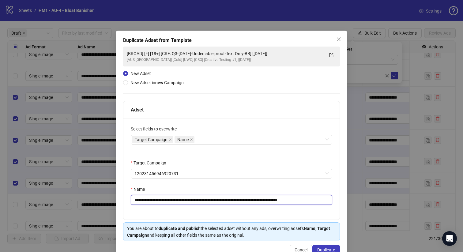
drag, startPoint x: 269, startPoint y: 200, endPoint x: 180, endPoint y: 201, distance: 89.1
click at [180, 201] on input "**********" at bounding box center [231, 200] width 201 height 10
paste input "text"
type input "**********"
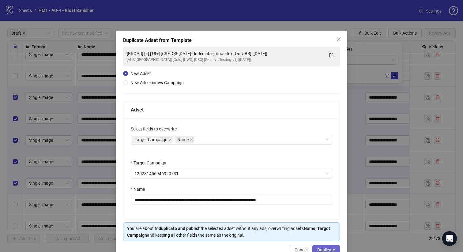
click at [323, 250] on span "Duplicate" at bounding box center [326, 249] width 18 height 5
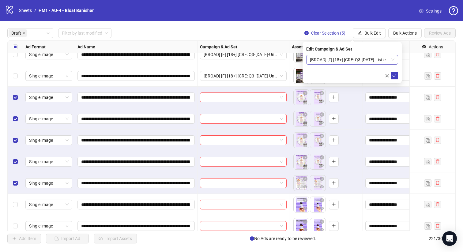
click at [365, 58] on span "[BROAD] [F] [18+] [CRE: Q3-[DATE]-Listicles-Text-Only-BB] [[DATE]]" at bounding box center [352, 59] width 85 height 9
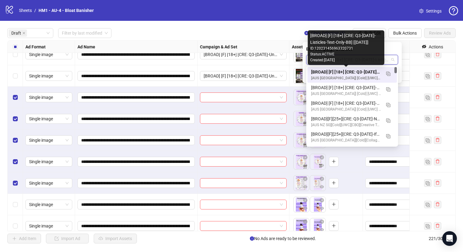
click at [363, 71] on div "[BROAD] [F] [18+] [CRE: Q3-[DATE]-Listicles-Text-Only-BB] [[DATE]]" at bounding box center [346, 72] width 70 height 7
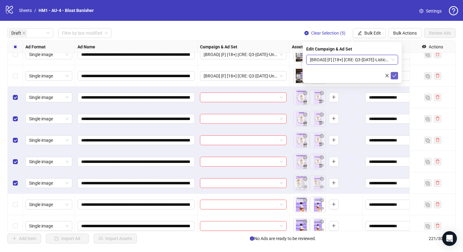
click at [393, 77] on icon "check" at bounding box center [394, 75] width 4 height 4
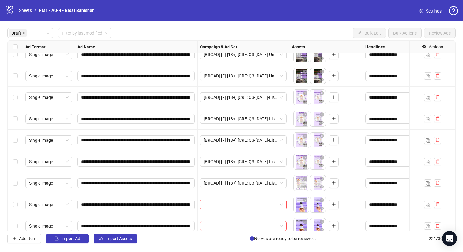
scroll to position [227, 0]
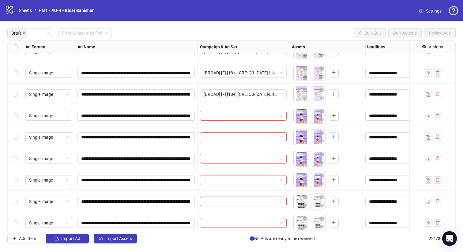
click at [21, 185] on div "Select row 17" at bounding box center [15, 179] width 15 height 21
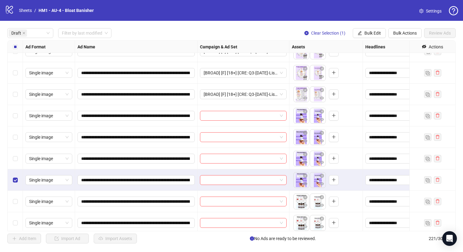
click at [21, 158] on div "Select row 16" at bounding box center [15, 158] width 15 height 21
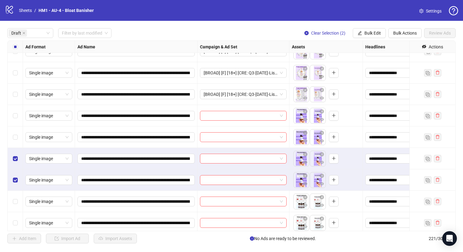
click at [19, 136] on div "Select row 15" at bounding box center [15, 136] width 15 height 21
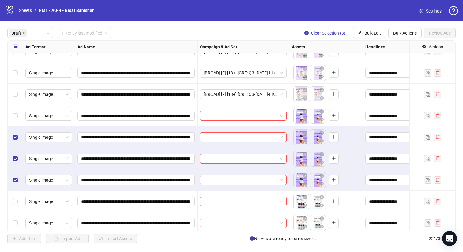
click at [19, 116] on div "Select row 14" at bounding box center [15, 115] width 15 height 21
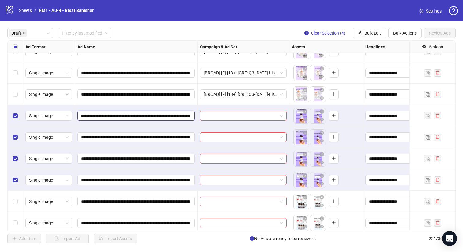
scroll to position [0, 93]
drag, startPoint x: 151, startPoint y: 117, endPoint x: 137, endPoint y: 114, distance: 15.0
click at [137, 114] on input "**********" at bounding box center [135, 115] width 109 height 7
click at [371, 37] on button "Bulk Edit" at bounding box center [369, 33] width 33 height 10
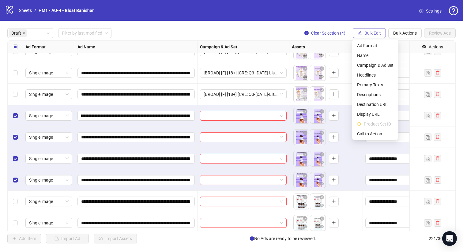
scroll to position [0, 0]
click at [378, 67] on span "Campaign & Ad Set" at bounding box center [375, 65] width 36 height 7
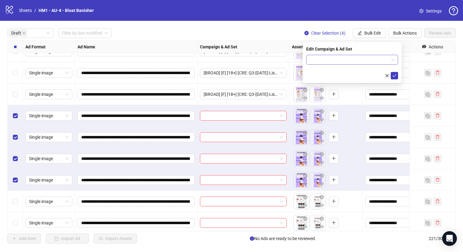
click at [363, 59] on input "search" at bounding box center [349, 59] width 79 height 9
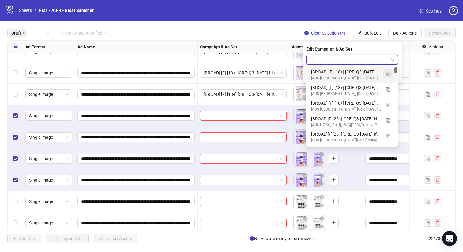
click at [389, 74] on img "button" at bounding box center [388, 74] width 4 height 4
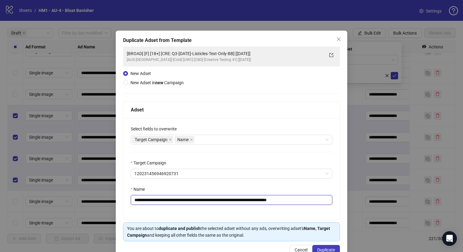
drag, startPoint x: 253, startPoint y: 200, endPoint x: 179, endPoint y: 201, distance: 73.5
click at [179, 201] on input "**********" at bounding box center [231, 200] width 201 height 10
paste input "text"
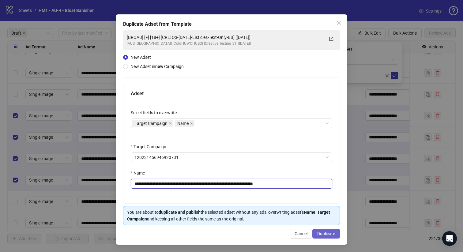
type input "**********"
click at [319, 235] on span "Duplicate" at bounding box center [326, 233] width 18 height 5
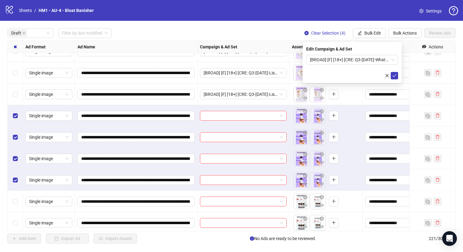
click at [366, 61] on span "[BROAD] [F] [18+] [CRE: Q3-[DATE]-What Happens when-BB] [[DATE]]" at bounding box center [352, 59] width 85 height 9
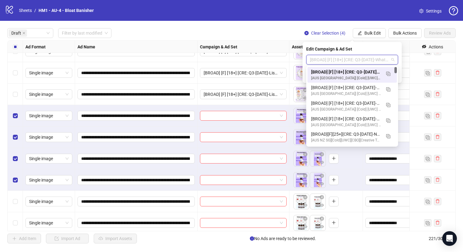
click at [366, 68] on div "[BROAD] [F] [18+] [CRE: Q3-[DATE]-What Happens when-BB] [[DATE]] [AUS [GEOGRAPH…" at bounding box center [351, 75] width 89 height 16
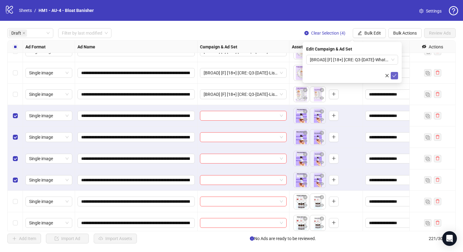
click at [392, 73] on icon "check" at bounding box center [394, 75] width 4 height 4
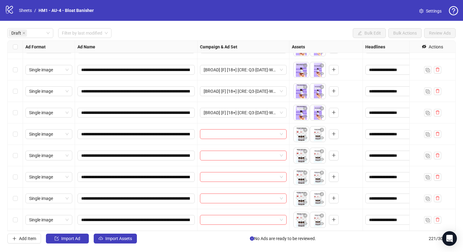
scroll to position [315, 0]
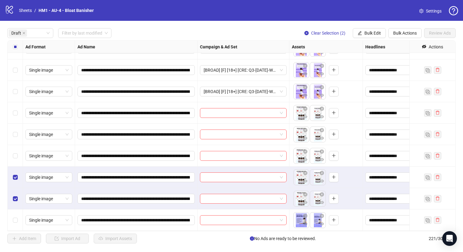
click at [17, 167] on div "Select row 21" at bounding box center [15, 177] width 15 height 21
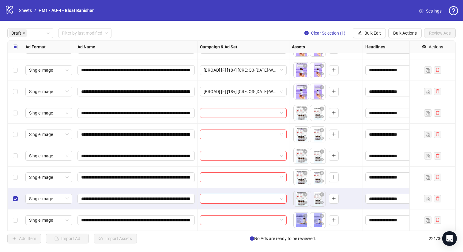
click at [17, 149] on div "Select row 20" at bounding box center [15, 155] width 15 height 21
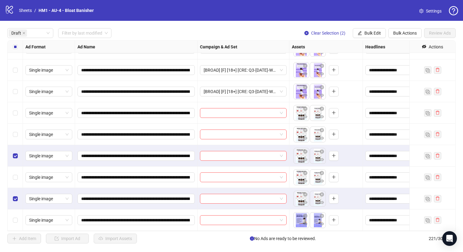
click at [17, 170] on div "Select row 21" at bounding box center [15, 177] width 15 height 21
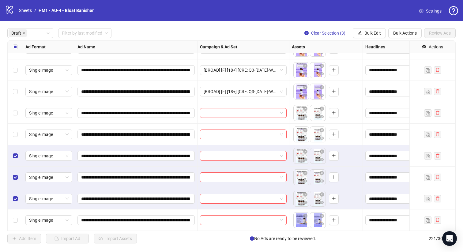
click at [17, 128] on div "Select row 19" at bounding box center [15, 134] width 15 height 21
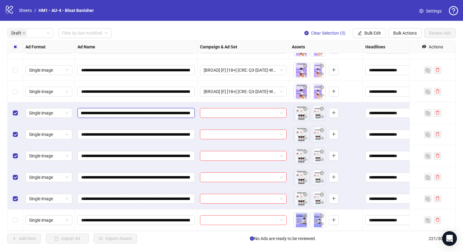
scroll to position [0, 73]
drag, startPoint x: 152, startPoint y: 112, endPoint x: 134, endPoint y: 114, distance: 18.1
click at [134, 114] on input "**********" at bounding box center [135, 113] width 109 height 7
click at [360, 36] on button "Bulk Edit" at bounding box center [369, 33] width 33 height 10
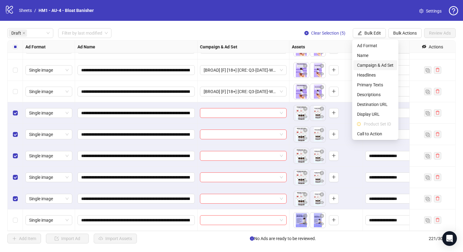
click at [369, 66] on span "Campaign & Ad Set" at bounding box center [375, 65] width 36 height 7
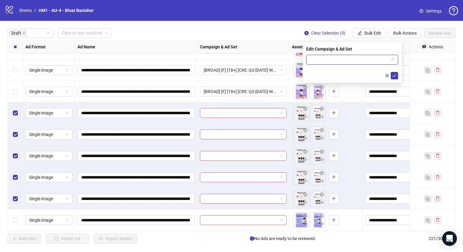
click at [362, 62] on input "search" at bounding box center [349, 59] width 79 height 9
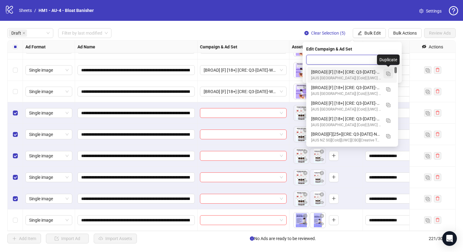
click at [389, 70] on button "button" at bounding box center [388, 74] width 10 height 10
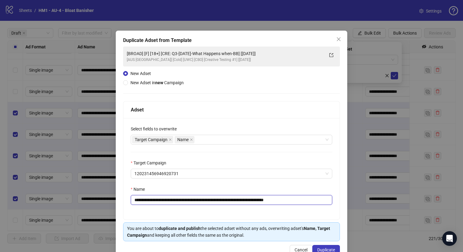
drag, startPoint x: 253, startPoint y: 201, endPoint x: 180, endPoint y: 202, distance: 73.2
click at [180, 202] on input "**********" at bounding box center [231, 200] width 201 height 10
paste input "text"
type input "**********"
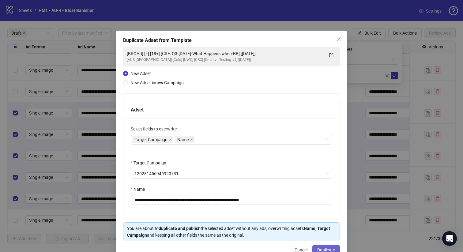
click at [324, 249] on span "Duplicate" at bounding box center [326, 249] width 18 height 5
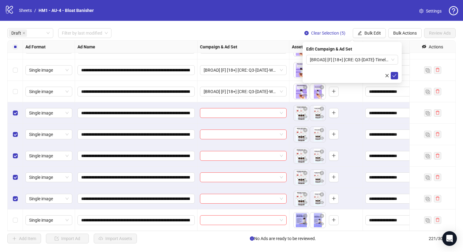
click at [362, 58] on span "[BROAD] [F] [18+] [CRE: Q3-[DATE]-Timeline-BB] [[DATE]]" at bounding box center [352, 59] width 85 height 9
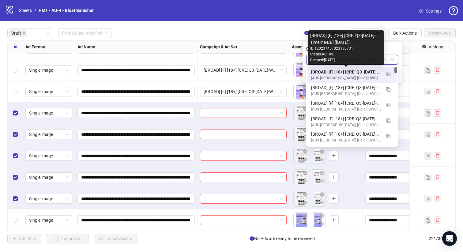
click at [359, 73] on div "[BROAD] [F] [18+] [CRE: Q3-[DATE]-Timeline-BB] [[DATE]]" at bounding box center [346, 72] width 70 height 7
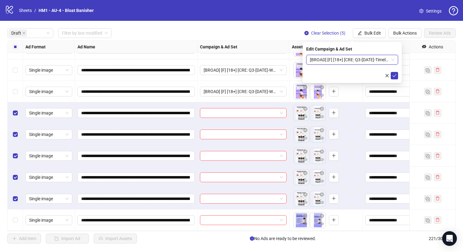
click at [374, 61] on span "[BROAD] [F] [18+] [CRE: Q3-[DATE]-Timeline-BB] [[DATE]]" at bounding box center [352, 59] width 85 height 9
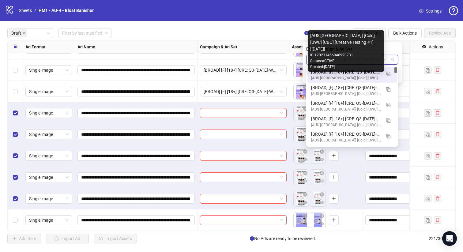
click at [374, 78] on div "[AUS [GEOGRAPHIC_DATA]] [Cold] [UWC] [CBO] [Creative Testing #1] [[DATE]]" at bounding box center [346, 78] width 70 height 6
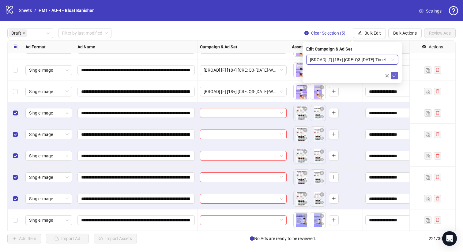
click at [393, 75] on icon "check" at bounding box center [394, 75] width 4 height 4
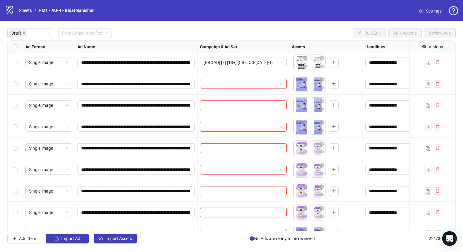
scroll to position [441, 0]
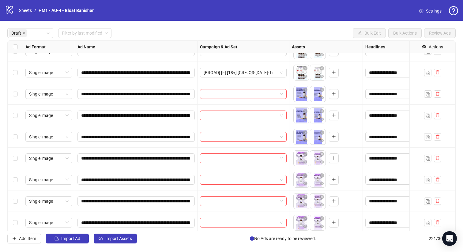
click at [18, 96] on div "Select row 23" at bounding box center [15, 93] width 15 height 21
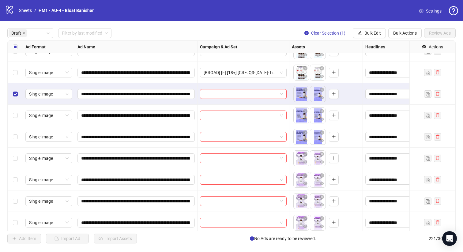
click at [18, 126] on div "Select row 25" at bounding box center [15, 136] width 15 height 21
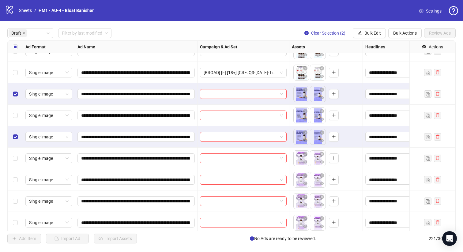
click at [18, 146] on div "Select row 25" at bounding box center [15, 136] width 15 height 21
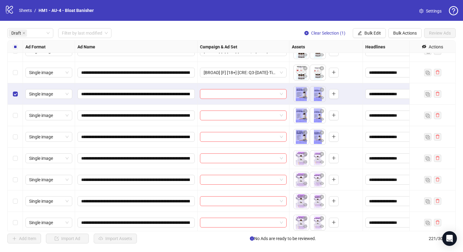
click at [18, 152] on div "Select row 26" at bounding box center [15, 158] width 15 height 21
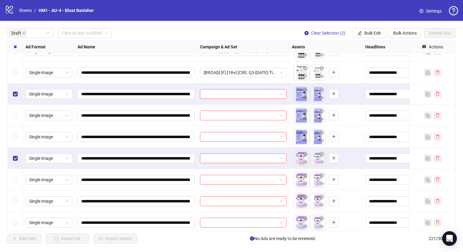
click at [16, 127] on div "Select row 25" at bounding box center [15, 136] width 15 height 21
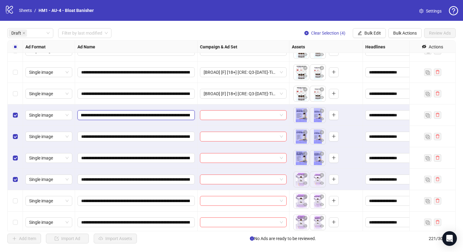
scroll to position [0, 74]
drag, startPoint x: 152, startPoint y: 115, endPoint x: 164, endPoint y: 116, distance: 11.3
click at [164, 116] on input "**********" at bounding box center [135, 115] width 109 height 7
click at [369, 34] on span "Bulk Edit" at bounding box center [372, 33] width 17 height 5
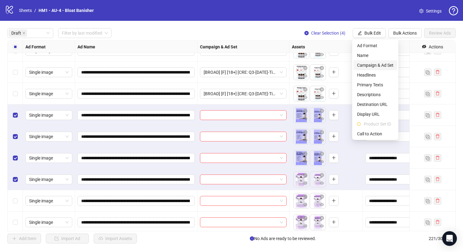
click at [378, 64] on span "Campaign & Ad Set" at bounding box center [375, 65] width 36 height 7
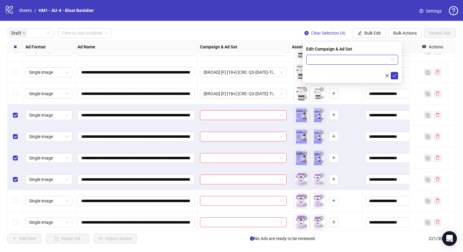
click at [371, 58] on input "search" at bounding box center [349, 59] width 79 height 9
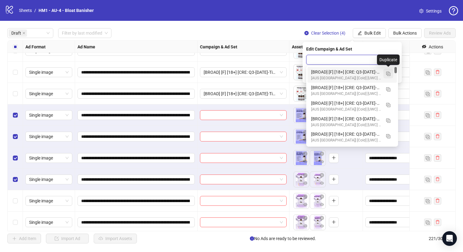
click at [388, 73] on img "button" at bounding box center [388, 74] width 4 height 4
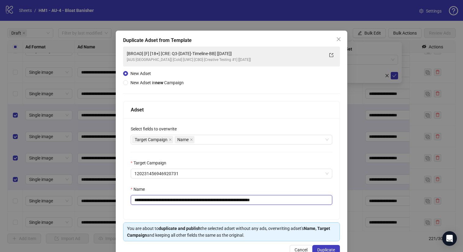
drag, startPoint x: 235, startPoint y: 200, endPoint x: 180, endPoint y: 201, distance: 54.8
click at [180, 201] on input "**********" at bounding box center [231, 200] width 201 height 10
paste input "**********"
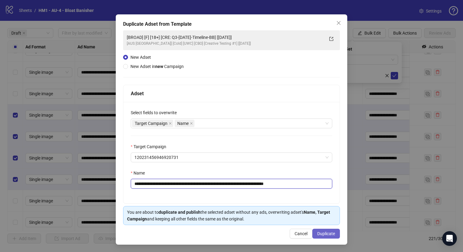
type input "**********"
click at [333, 234] on span "Duplicate" at bounding box center [326, 233] width 18 height 5
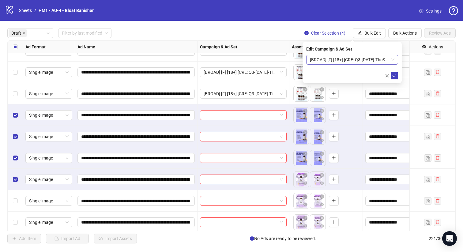
click at [367, 59] on span "[BROAD] [F] [18+] [CRE: Q3-[DATE]-TheScienceOf...-TextOnly-BB] [[DATE]]" at bounding box center [352, 59] width 85 height 9
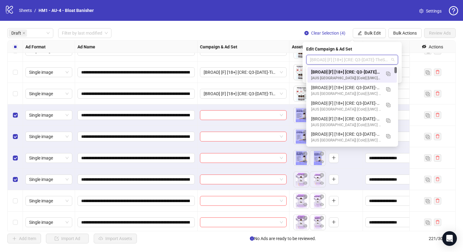
click at [367, 72] on div "[BROAD] [F] [18+] [CRE: Q3-[DATE]-TheScienceOf...-TextOnly-BB] [[DATE]]" at bounding box center [346, 72] width 70 height 7
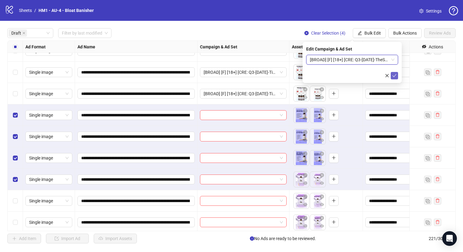
click at [394, 75] on icon "check" at bounding box center [394, 75] width 4 height 4
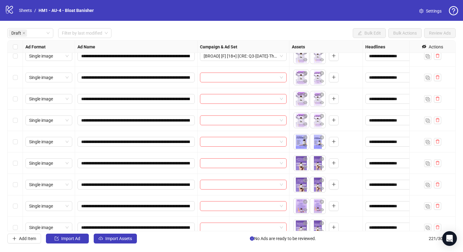
scroll to position [545, 0]
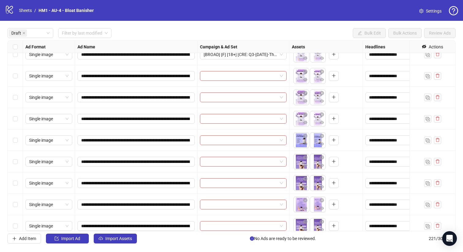
click at [18, 137] on div "Select row 30" at bounding box center [15, 140] width 15 height 21
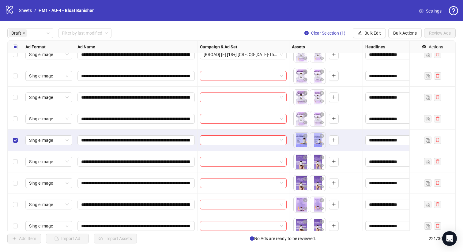
click at [18, 126] on div "Select row 29" at bounding box center [15, 118] width 15 height 21
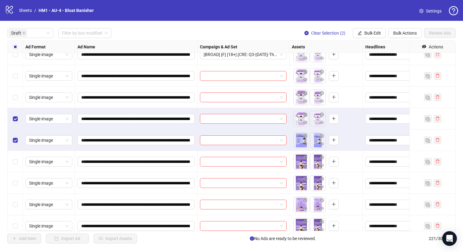
click at [18, 98] on div "Select row 28" at bounding box center [15, 97] width 15 height 21
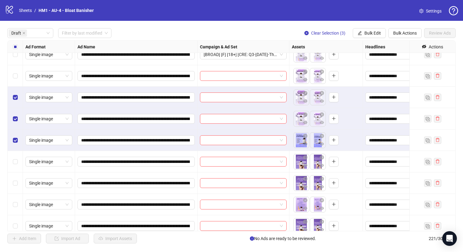
click at [18, 71] on div "Select row 27" at bounding box center [15, 75] width 15 height 21
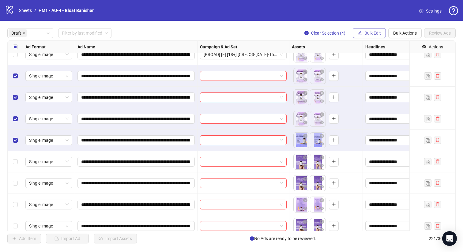
click at [374, 32] on span "Bulk Edit" at bounding box center [372, 33] width 17 height 5
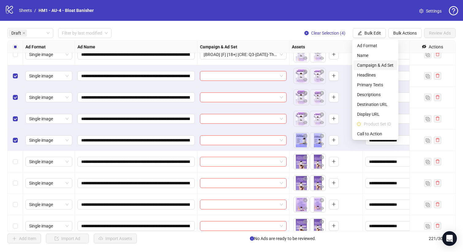
click at [382, 66] on span "Campaign & Ad Set" at bounding box center [375, 65] width 36 height 7
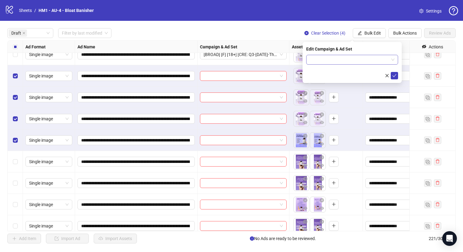
click at [394, 59] on div at bounding box center [352, 60] width 92 height 10
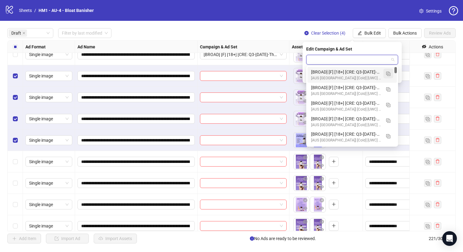
click at [390, 75] on img "button" at bounding box center [388, 74] width 4 height 4
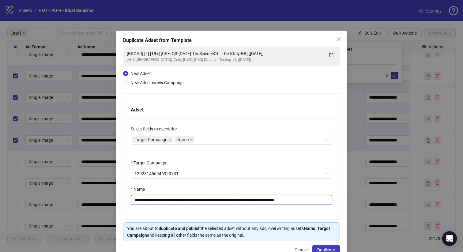
click at [266, 201] on input "**********" at bounding box center [231, 200] width 201 height 10
type input "**********"
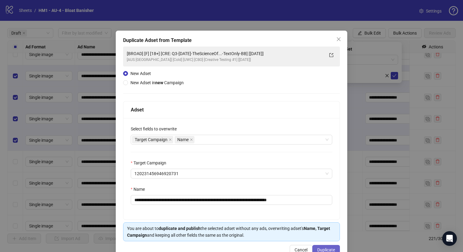
click at [326, 247] on span "Duplicate" at bounding box center [326, 249] width 18 height 5
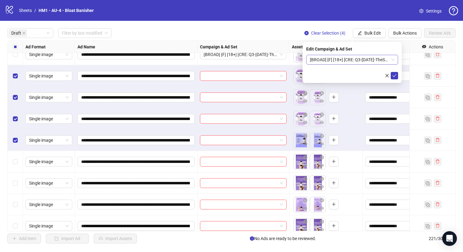
click at [313, 62] on span "[BROAD] [F] [18+] [CRE: Q3-[DATE]-TheScienceOf...-TextOnly-BB-2] [[DATE]]" at bounding box center [352, 59] width 85 height 9
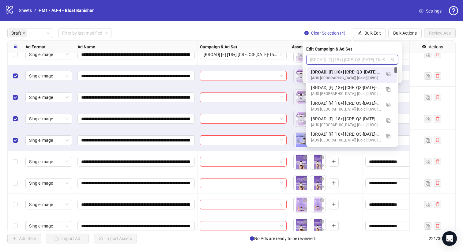
click at [322, 73] on div "[BROAD] [F] [18+] [CRE: Q3-[DATE]-TheScienceOf...-TextOnly-BB-2] [[DATE]]" at bounding box center [346, 72] width 70 height 7
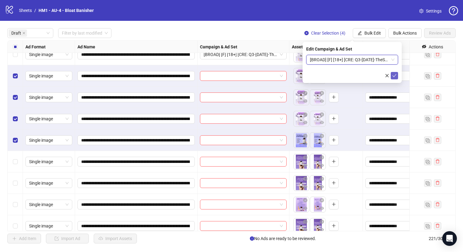
click at [396, 75] on icon "check" at bounding box center [394, 75] width 4 height 4
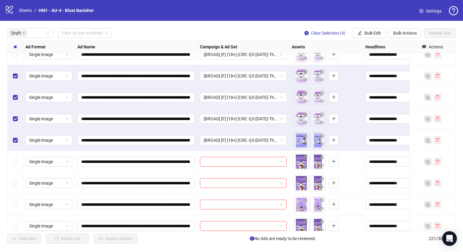
click at [17, 49] on label "Select all rows" at bounding box center [15, 46] width 5 height 7
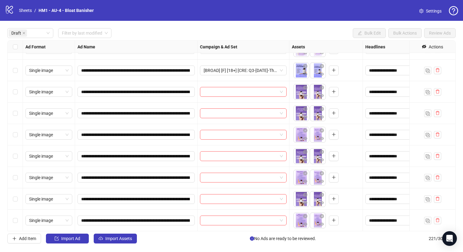
scroll to position [620, 0]
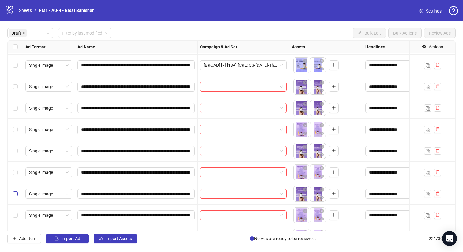
click at [16, 191] on label "Select row 36" at bounding box center [15, 193] width 5 height 7
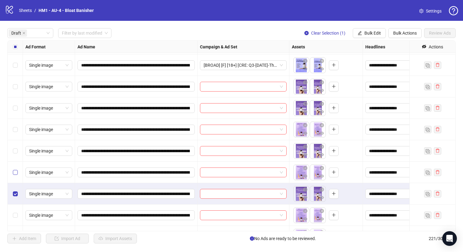
click at [15, 175] on label "Select row 35" at bounding box center [15, 172] width 5 height 7
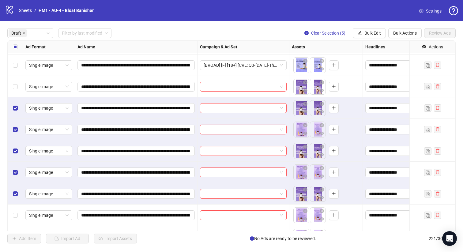
click at [15, 97] on div "Select row 31" at bounding box center [15, 86] width 15 height 21
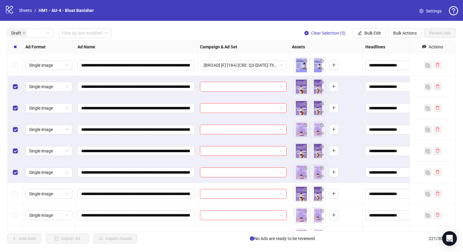
click at [17, 179] on div "Select row 35" at bounding box center [15, 172] width 15 height 21
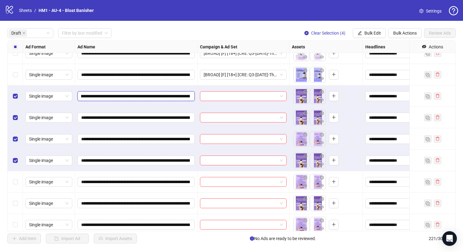
scroll to position [0, 99]
drag, startPoint x: 152, startPoint y: 97, endPoint x: 137, endPoint y: 96, distance: 15.0
click at [137, 96] on input "**********" at bounding box center [135, 96] width 109 height 7
click at [375, 33] on span "Bulk Edit" at bounding box center [372, 33] width 17 height 5
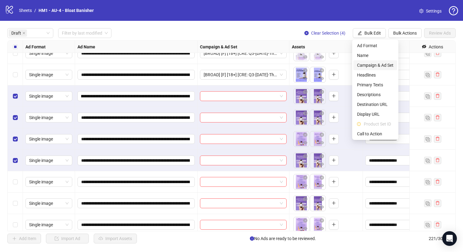
scroll to position [0, 0]
click at [385, 64] on span "Campaign & Ad Set" at bounding box center [375, 65] width 36 height 7
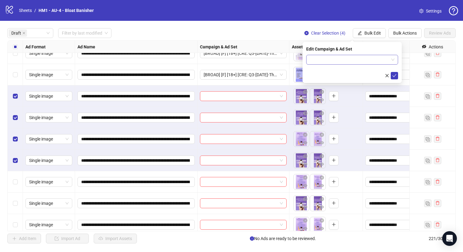
click at [378, 63] on input "search" at bounding box center [349, 59] width 79 height 9
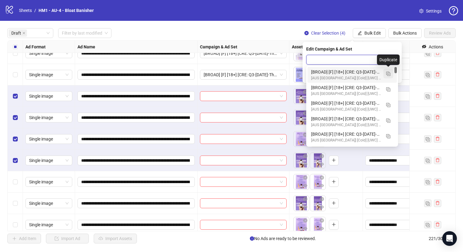
click at [389, 73] on img "button" at bounding box center [388, 74] width 4 height 4
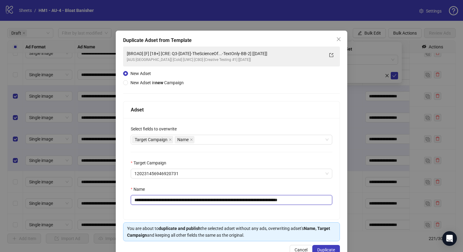
drag, startPoint x: 269, startPoint y: 201, endPoint x: 180, endPoint y: 201, distance: 89.4
click at [180, 201] on input "**********" at bounding box center [231, 200] width 201 height 10
paste input "text"
type input "**********"
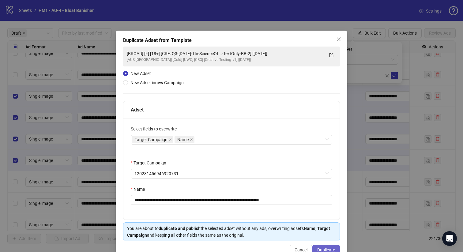
click at [318, 248] on span "Duplicate" at bounding box center [326, 249] width 18 height 5
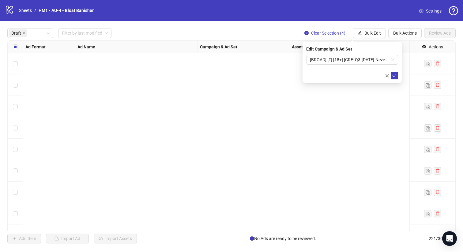
scroll to position [611, 0]
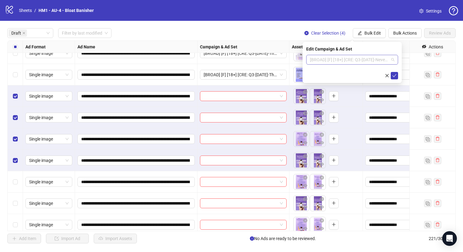
click at [352, 59] on span "[BROAD] [F] [18+] [CRE: Q3-08-AUG-2025-NeverThought-TextOnly-BB] [14 August 202…" at bounding box center [352, 59] width 85 height 9
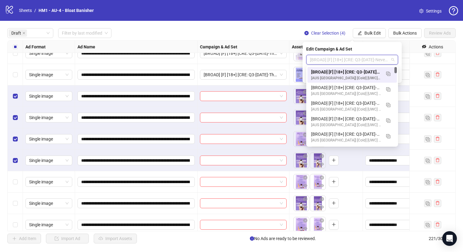
click at [351, 72] on div "[BROAD] [F] [18+] [CRE: Q3-08-AUG-2025-NeverThought-TextOnly-BB] [14 August 202…" at bounding box center [346, 72] width 70 height 7
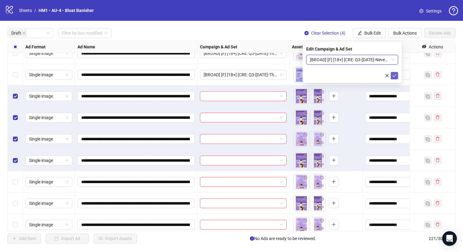
click at [394, 76] on icon "check" at bounding box center [394, 75] width 4 height 4
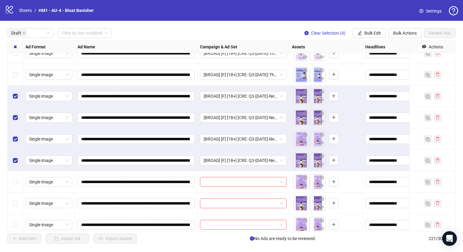
click at [16, 50] on label "Select all rows" at bounding box center [15, 46] width 5 height 7
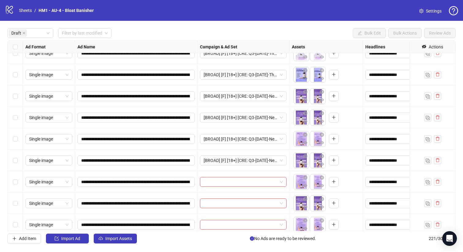
scroll to position [705, 0]
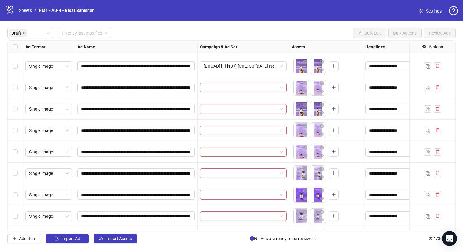
click at [22, 157] on div "Select row 38" at bounding box center [15, 151] width 15 height 21
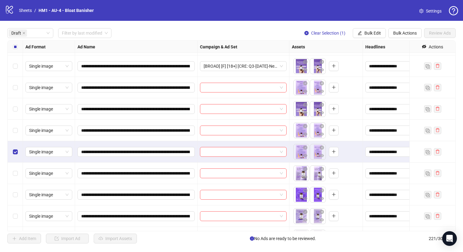
click at [21, 134] on div "Select row 37" at bounding box center [15, 130] width 15 height 21
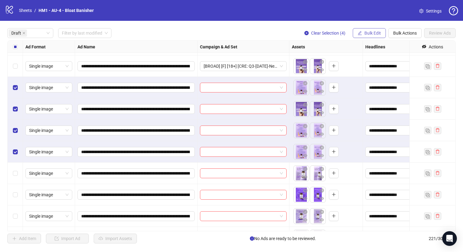
click at [375, 36] on button "Bulk Edit" at bounding box center [369, 33] width 33 height 10
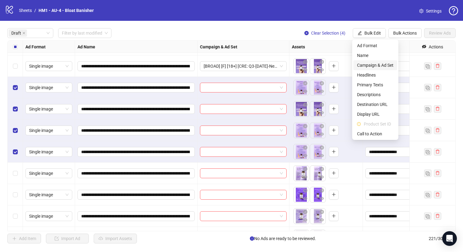
click at [382, 64] on span "Campaign & Ad Set" at bounding box center [375, 65] width 36 height 7
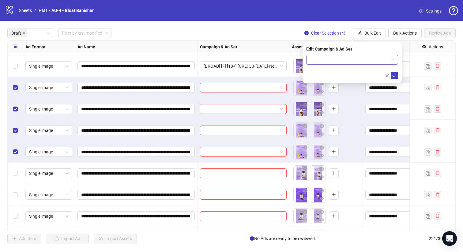
click at [364, 61] on input "search" at bounding box center [349, 59] width 79 height 9
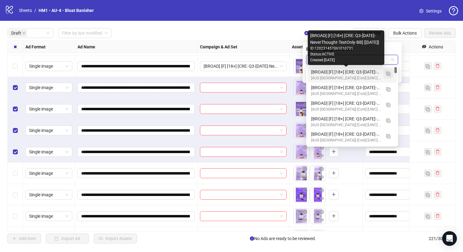
click at [387, 73] on img "button" at bounding box center [388, 74] width 4 height 4
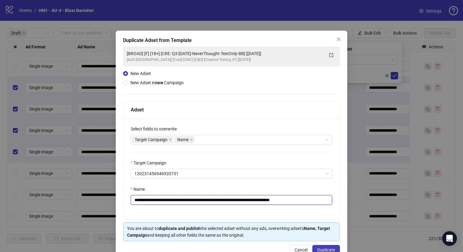
click at [263, 198] on input "**********" at bounding box center [231, 200] width 201 height 10
type input "**********"
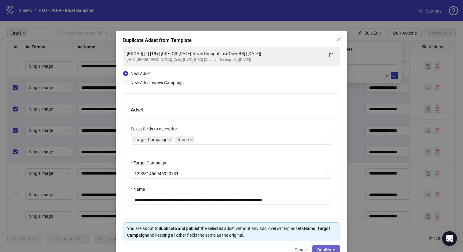
click at [334, 247] on button "Duplicate" at bounding box center [326, 250] width 28 height 10
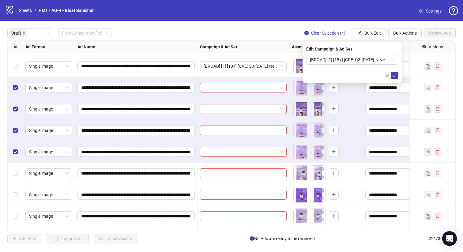
click at [351, 48] on div "Edit Campaign & Ad Set" at bounding box center [352, 49] width 92 height 7
click at [351, 58] on span "[BROAD] [F] [18+] [CRE: Q3-08-AUG-2025-NeverThought-TextOnly-BB-2] [14 August 2…" at bounding box center [352, 59] width 85 height 9
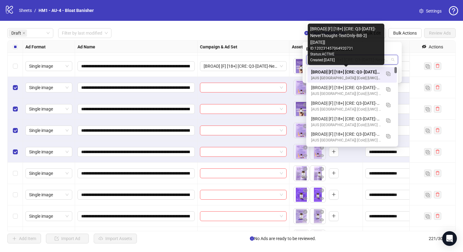
click at [356, 72] on div "[BROAD] [F] [18+] [CRE: Q3-08-AUG-2025-NeverThought-TextOnly-BB-2] [14 August 2…" at bounding box center [346, 72] width 70 height 7
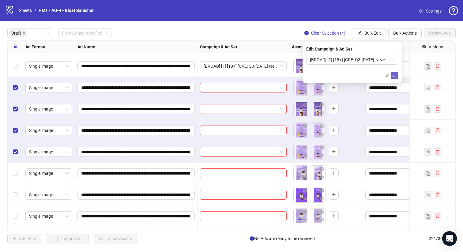
click at [397, 75] on button "submit" at bounding box center [394, 75] width 7 height 7
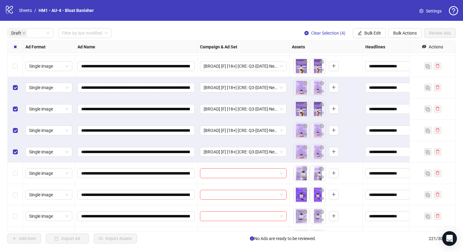
click at [14, 43] on label "Select all rows" at bounding box center [15, 46] width 5 height 7
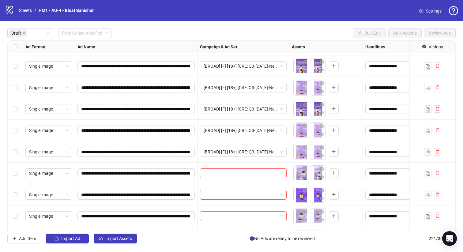
scroll to position [783, 0]
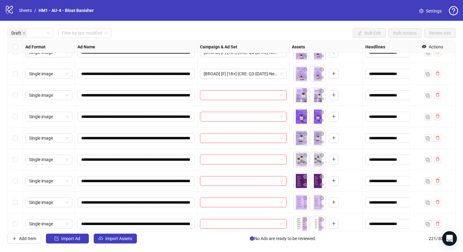
click at [17, 163] on div "Select row 42" at bounding box center [15, 159] width 15 height 21
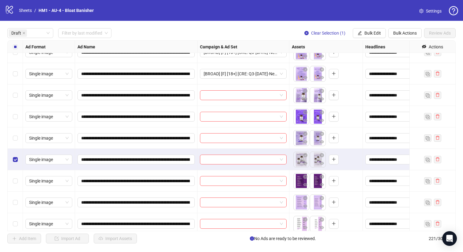
click at [17, 145] on div "Select row 41" at bounding box center [15, 137] width 15 height 21
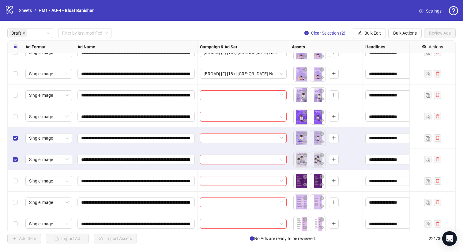
click at [17, 129] on div "Select row 41" at bounding box center [15, 137] width 15 height 21
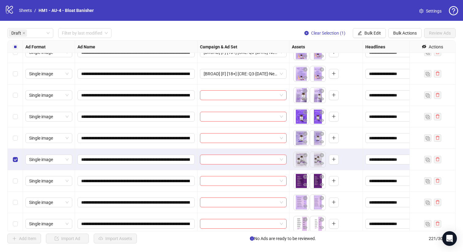
click at [18, 119] on div "Select row 40" at bounding box center [15, 116] width 15 height 21
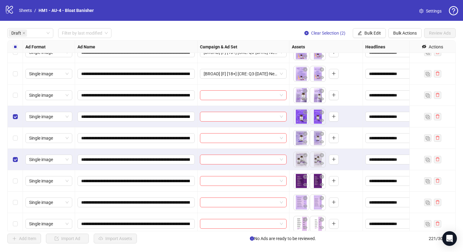
click at [18, 135] on div "Select row 41" at bounding box center [15, 137] width 15 height 21
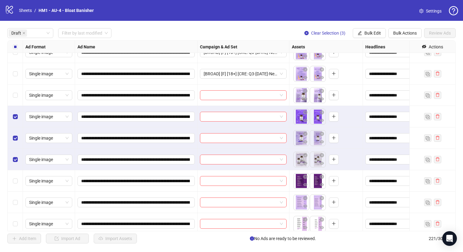
click at [19, 92] on div "Select row 39" at bounding box center [15, 95] width 15 height 21
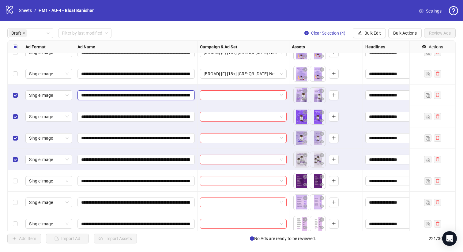
drag, startPoint x: 151, startPoint y: 96, endPoint x: 167, endPoint y: 96, distance: 16.5
click at [167, 96] on input "**********" at bounding box center [135, 95] width 109 height 7
drag, startPoint x: 152, startPoint y: 95, endPoint x: 162, endPoint y: 92, distance: 11.1
click at [162, 92] on input "**********" at bounding box center [135, 95] width 109 height 7
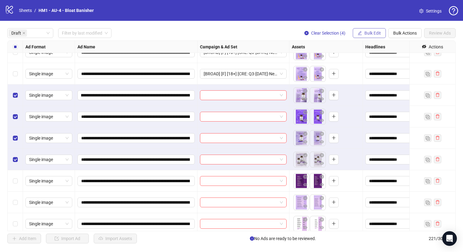
click at [369, 31] on span "Bulk Edit" at bounding box center [372, 33] width 17 height 5
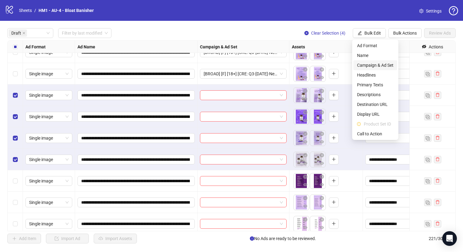
click at [380, 62] on span "Campaign & Ad Set" at bounding box center [375, 65] width 36 height 7
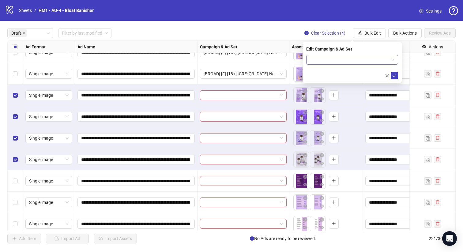
click at [377, 61] on input "search" at bounding box center [349, 59] width 79 height 9
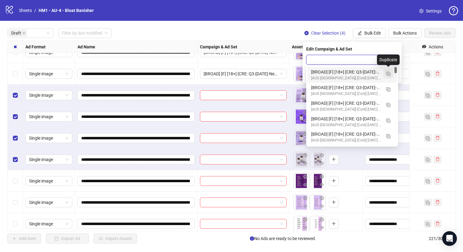
click at [390, 75] on img "button" at bounding box center [388, 74] width 4 height 4
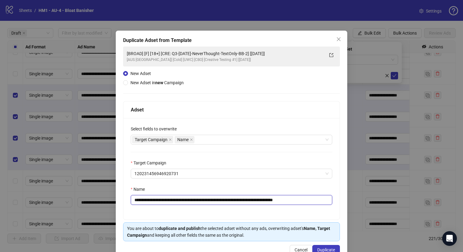
drag, startPoint x: 265, startPoint y: 201, endPoint x: 179, endPoint y: 203, distance: 86.7
click at [179, 203] on input "**********" at bounding box center [231, 200] width 201 height 10
paste input "text"
type input "**********"
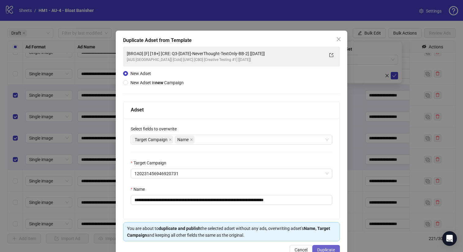
click at [327, 249] on span "Duplicate" at bounding box center [326, 249] width 18 height 5
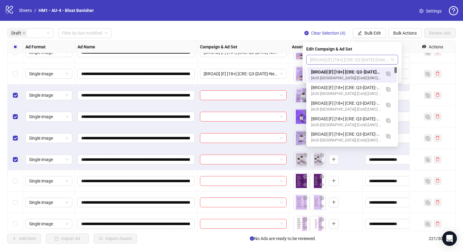
click at [347, 62] on span "[BROAD] [F] [18+] [CRE: Q3-08-AUG-2025-Emergency Plan-Text Only-BB] [14 August …" at bounding box center [352, 59] width 85 height 9
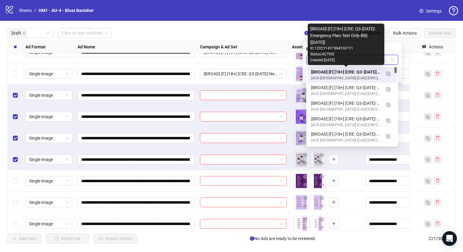
click at [349, 69] on div "[BROAD] [F] [18+] [CRE: Q3-08-AUG-2025-Emergency Plan-Text Only-BB] [14 August …" at bounding box center [346, 72] width 70 height 7
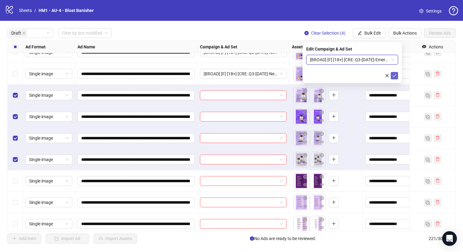
click at [394, 78] on span "submit" at bounding box center [394, 75] width 4 height 5
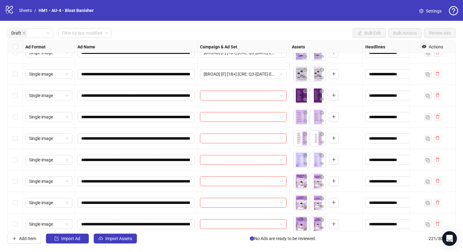
scroll to position [871, 0]
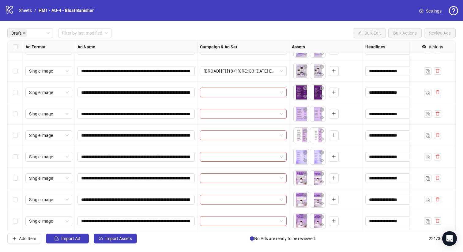
click at [21, 156] on div "Select row 46" at bounding box center [15, 156] width 15 height 21
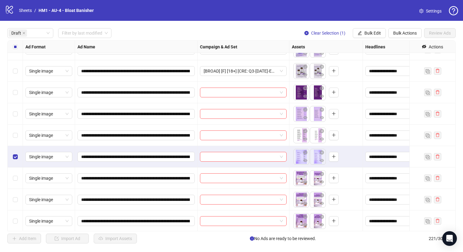
click at [19, 137] on div "Select row 45" at bounding box center [15, 135] width 15 height 21
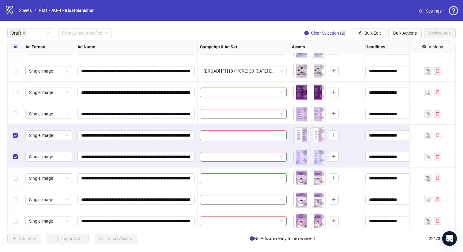
click at [19, 118] on div "Select row 44" at bounding box center [15, 113] width 15 height 21
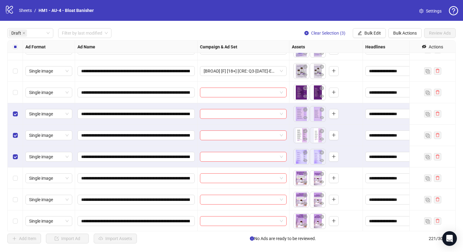
click at [20, 100] on div "Select row 43" at bounding box center [15, 92] width 15 height 21
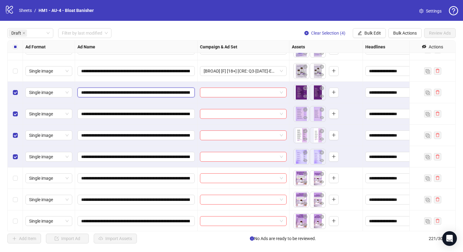
click at [151, 92] on input "**********" at bounding box center [135, 92] width 109 height 7
drag, startPoint x: 153, startPoint y: 93, endPoint x: 180, endPoint y: 92, distance: 27.0
click at [180, 92] on input "**********" at bounding box center [135, 92] width 109 height 7
click at [368, 36] on button "Bulk Edit" at bounding box center [369, 33] width 33 height 10
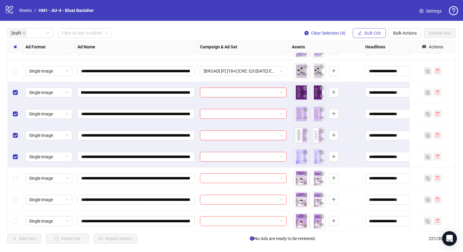
scroll to position [0, 0]
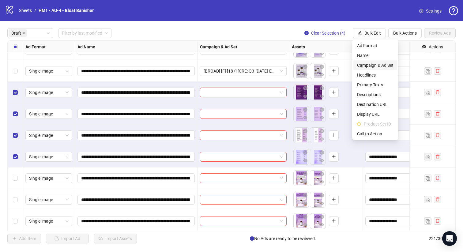
click at [387, 64] on span "Campaign & Ad Set" at bounding box center [375, 65] width 36 height 7
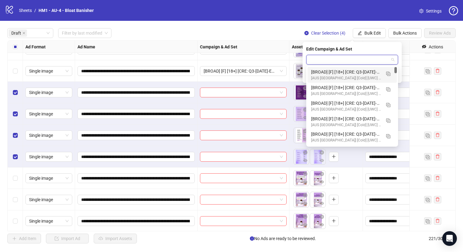
click at [379, 59] on input "search" at bounding box center [349, 59] width 79 height 9
click at [389, 75] on img "button" at bounding box center [388, 74] width 4 height 4
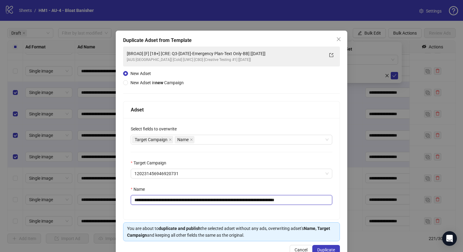
drag, startPoint x: 268, startPoint y: 200, endPoint x: 180, endPoint y: 201, distance: 87.6
click at [180, 201] on input "**********" at bounding box center [231, 200] width 201 height 10
paste input "*********"
type input "**********"
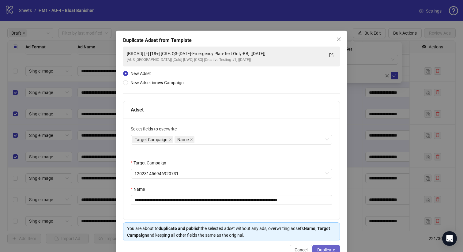
click at [319, 247] on span "Duplicate" at bounding box center [326, 249] width 18 height 5
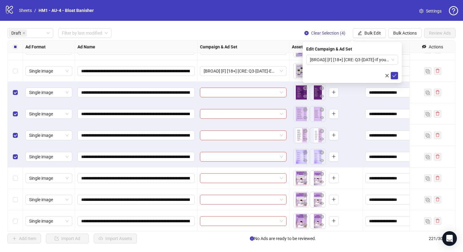
click at [378, 62] on span "[BROAD] [F] [18+] [CRE: Q3-08-AUG-2025-If you want..., Then BB-Text Only-BB] [1…" at bounding box center [352, 59] width 85 height 9
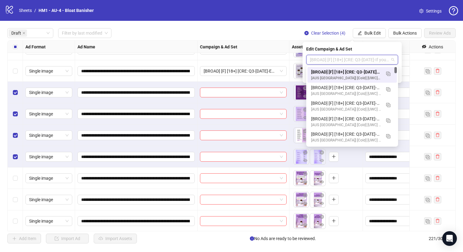
click at [373, 71] on div "[BROAD] [F] [18+] [CRE: Q3-08-AUG-2025-If you want..., Then BB-Text Only-BB] [1…" at bounding box center [346, 72] width 70 height 7
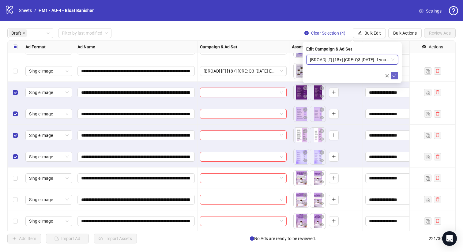
click at [395, 73] on icon "check" at bounding box center [394, 75] width 4 height 4
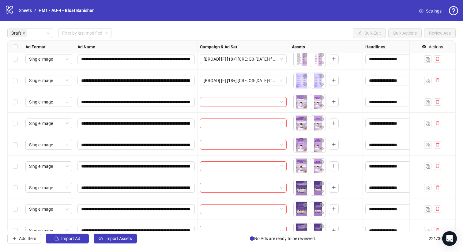
scroll to position [951, 0]
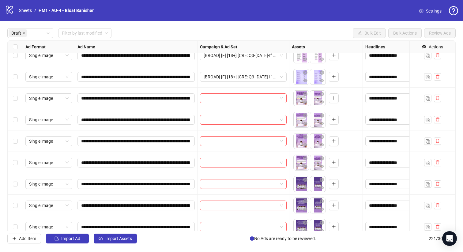
click at [17, 164] on div "Select row 50" at bounding box center [15, 162] width 15 height 21
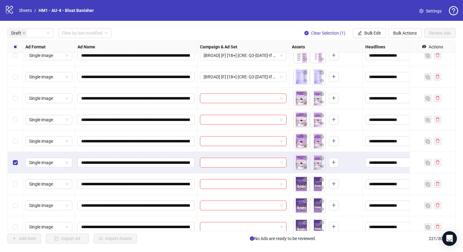
click at [17, 139] on div "Select row 49" at bounding box center [15, 140] width 15 height 21
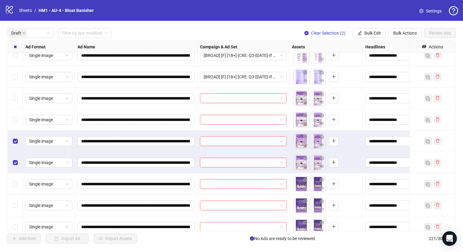
click at [17, 116] on div "Select row 48" at bounding box center [15, 119] width 15 height 21
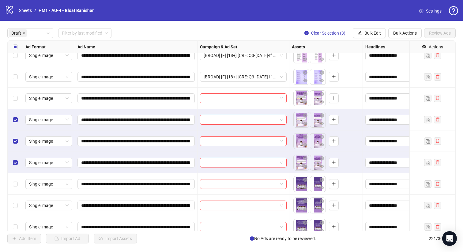
click at [18, 99] on div "Select row 47" at bounding box center [15, 98] width 15 height 21
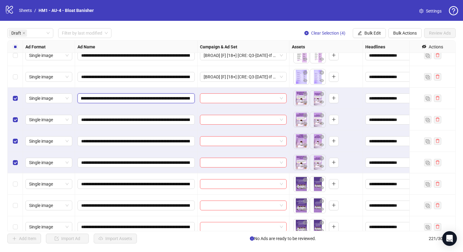
scroll to position [0, 86]
drag, startPoint x: 152, startPoint y: 98, endPoint x: 166, endPoint y: 98, distance: 13.5
click at [166, 98] on input "**********" at bounding box center [135, 98] width 109 height 7
click at [363, 33] on button "Bulk Edit" at bounding box center [369, 33] width 33 height 10
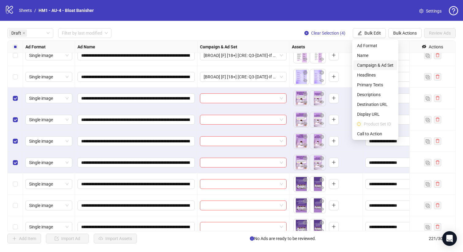
click at [378, 68] on span "Campaign & Ad Set" at bounding box center [375, 65] width 36 height 7
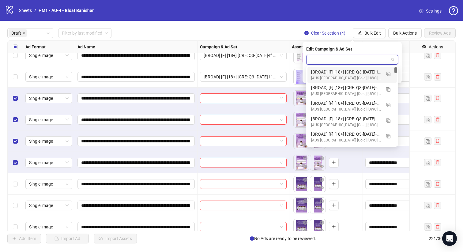
click at [378, 56] on input "search" at bounding box center [349, 59] width 79 height 9
click at [390, 74] on img "button" at bounding box center [388, 74] width 4 height 4
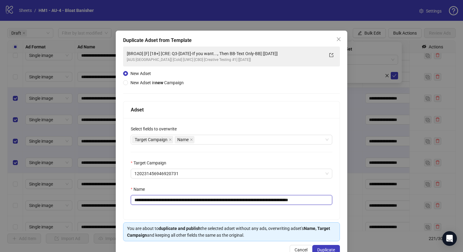
drag, startPoint x: 279, startPoint y: 201, endPoint x: 179, endPoint y: 201, distance: 99.5
click at [179, 201] on input "**********" at bounding box center [231, 200] width 201 height 10
paste input "text"
type input "**********"
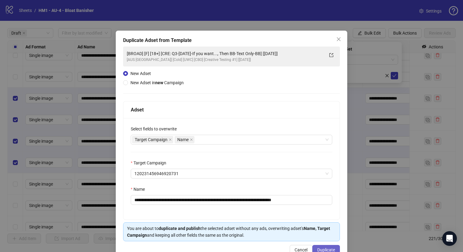
click at [318, 251] on span "Duplicate" at bounding box center [326, 249] width 18 height 5
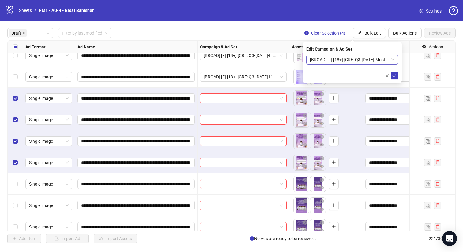
click at [333, 63] on span "[BROAD] [F] [18+] [CRE: Q3-08-AUG-2025-Most-Skeptical-Woman-TextOnly-BB] [14 Au…" at bounding box center [352, 59] width 85 height 9
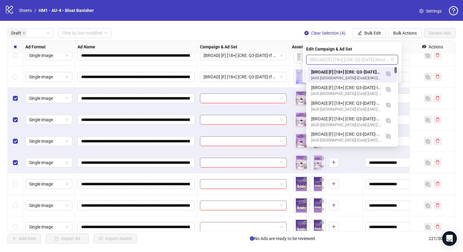
click at [336, 68] on div "[BROAD] [F] [18+] [CRE: Q3-08-AUG-2025-Most-Skeptical-Woman-TextOnly-BB] [14 Au…" at bounding box center [351, 75] width 89 height 16
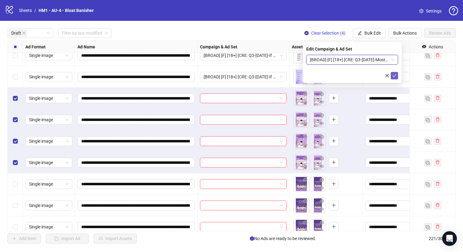
click at [392, 74] on button "submit" at bounding box center [394, 75] width 7 height 7
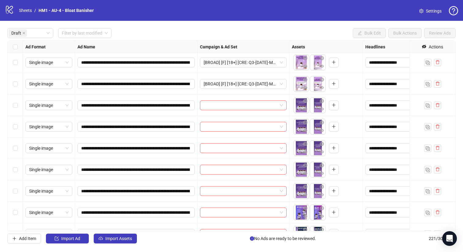
scroll to position [1039, 0]
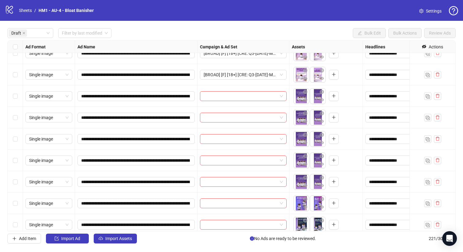
click at [18, 182] on div "Select row 55" at bounding box center [15, 181] width 15 height 21
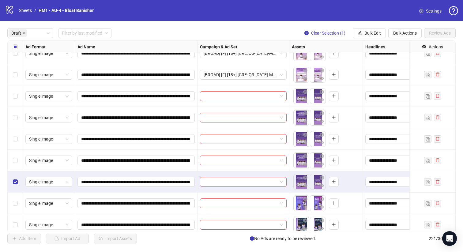
click at [17, 164] on div "Select row 54" at bounding box center [15, 160] width 15 height 21
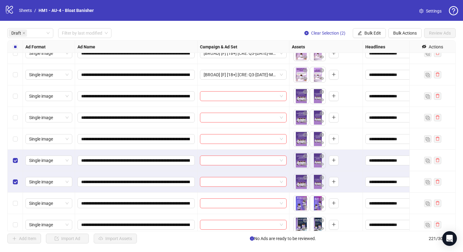
click at [17, 144] on div "Select row 53" at bounding box center [15, 138] width 15 height 21
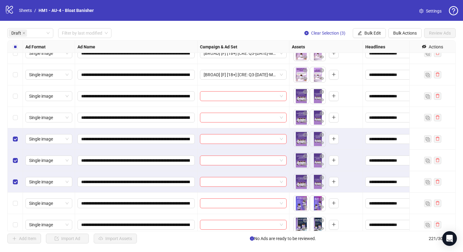
click at [20, 123] on div "Select row 52" at bounding box center [15, 117] width 15 height 21
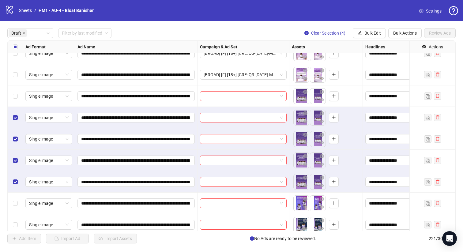
click at [20, 103] on div "Select row 51" at bounding box center [15, 95] width 15 height 21
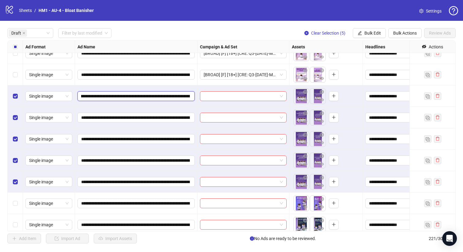
scroll to position [0, 95]
drag, startPoint x: 152, startPoint y: 97, endPoint x: 152, endPoint y: 94, distance: 3.7
click at [152, 94] on input "**********" at bounding box center [135, 96] width 109 height 7
click at [359, 32] on icon "edit" at bounding box center [360, 33] width 4 height 4
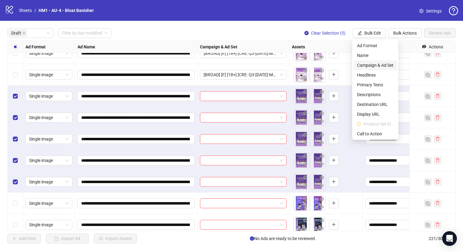
click at [378, 67] on span "Campaign & Ad Set" at bounding box center [375, 65] width 36 height 7
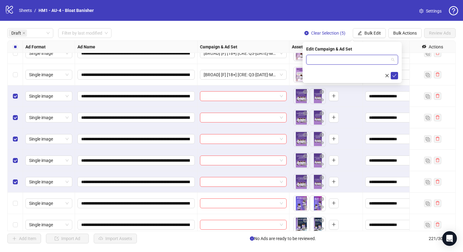
click at [373, 59] on input "search" at bounding box center [349, 59] width 79 height 9
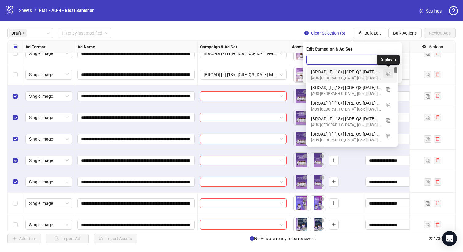
click at [387, 73] on img "button" at bounding box center [388, 74] width 4 height 4
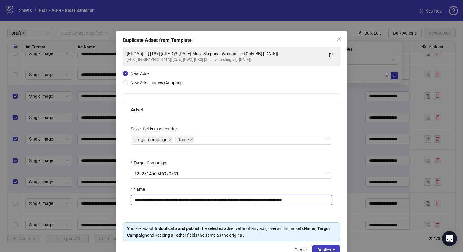
drag, startPoint x: 280, startPoint y: 199, endPoint x: 180, endPoint y: 203, distance: 99.3
click at [180, 203] on input "**********" at bounding box center [231, 200] width 201 height 10
paste input "text"
type input "**********"
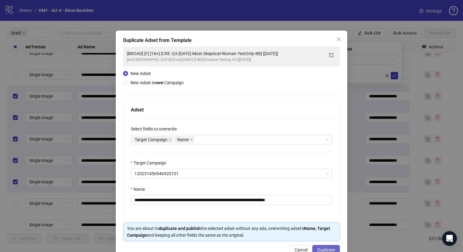
click at [325, 246] on button "Duplicate" at bounding box center [326, 250] width 28 height 10
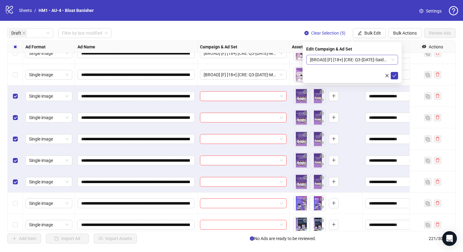
click at [337, 59] on span "[BROAD] [F] [18+] [CRE: Q3-08-AUG-2025-SaidNOwoman-ever-TextOnly-BB] [14 August…" at bounding box center [352, 59] width 85 height 9
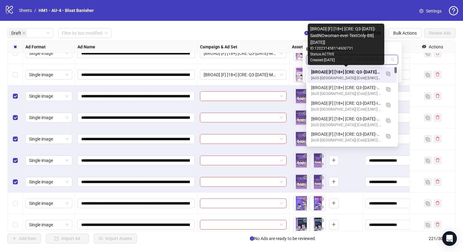
click at [343, 73] on div "[BROAD] [F] [18+] [CRE: Q3-08-AUG-2025-SaidNOwoman-ever-TextOnly-BB] [14 August…" at bounding box center [346, 72] width 70 height 7
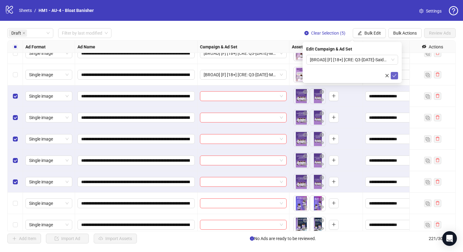
click at [396, 77] on icon "check" at bounding box center [394, 75] width 4 height 4
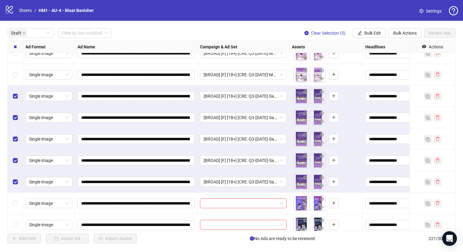
click at [15, 43] on div "Select all rows" at bounding box center [15, 47] width 15 height 12
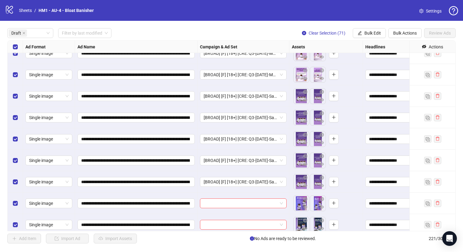
click at [15, 43] on div "Select all rows" at bounding box center [15, 47] width 15 height 12
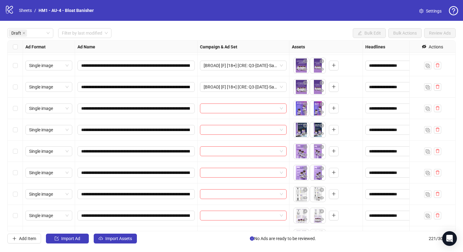
scroll to position [1138, 0]
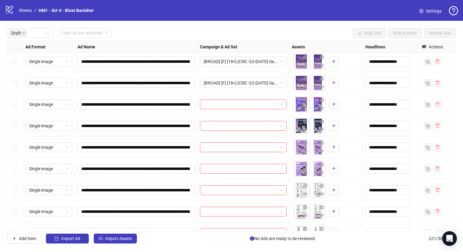
click at [18, 173] on div "Select row 59" at bounding box center [15, 168] width 15 height 21
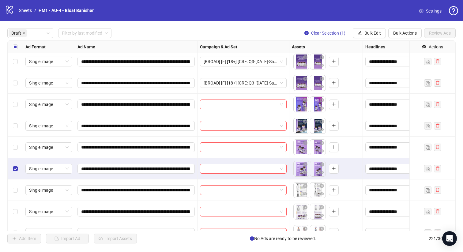
click at [17, 136] on div "Select row 57" at bounding box center [15, 125] width 15 height 21
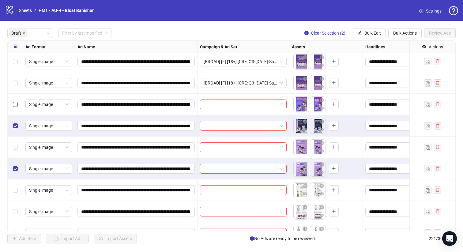
click at [15, 101] on label "Select row 56" at bounding box center [15, 104] width 5 height 7
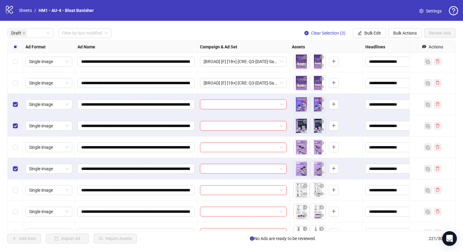
click at [14, 152] on div "Select row 58" at bounding box center [15, 147] width 15 height 21
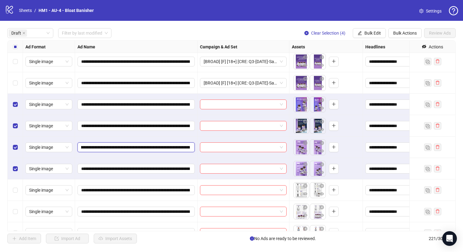
scroll to position [0, 109]
drag, startPoint x: 152, startPoint y: 147, endPoint x: 141, endPoint y: 145, distance: 11.2
click at [141, 145] on input "**********" at bounding box center [135, 147] width 109 height 7
click at [365, 36] on button "Bulk Edit" at bounding box center [369, 33] width 33 height 10
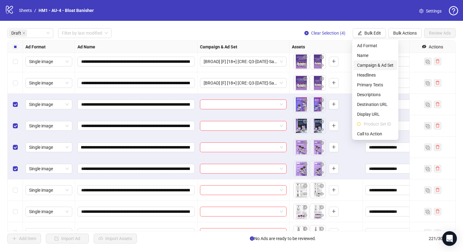
scroll to position [0, 0]
click at [381, 66] on span "Campaign & Ad Set" at bounding box center [375, 65] width 36 height 7
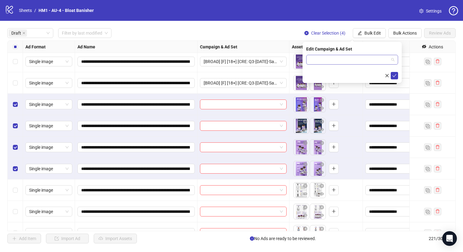
click at [368, 60] on input "search" at bounding box center [349, 59] width 79 height 9
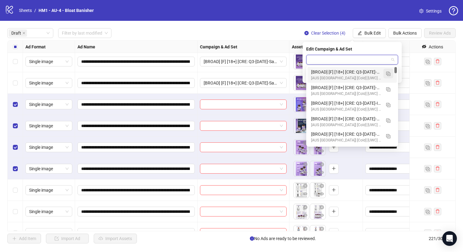
click at [388, 72] on span "button" at bounding box center [388, 73] width 4 height 5
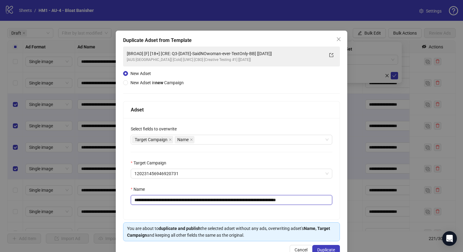
drag, startPoint x: 273, startPoint y: 200, endPoint x: 179, endPoint y: 201, distance: 93.4
click at [179, 201] on input "**********" at bounding box center [231, 200] width 201 height 10
paste input "******"
type input "**********"
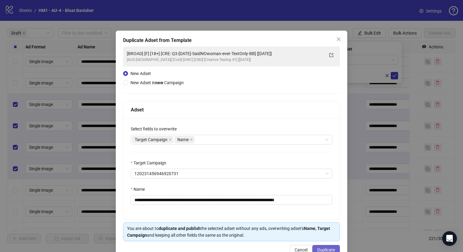
click at [326, 250] on span "Duplicate" at bounding box center [326, 249] width 18 height 5
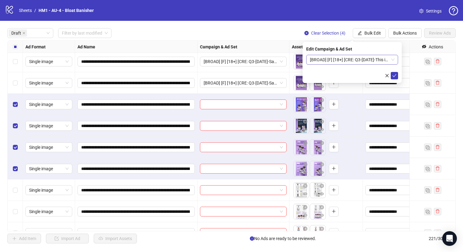
click at [371, 58] on span "[BROAD] [F] [18+] [CRE: Q3-08-AUG-2025-This is what you need-Text Only-BB] [14 …" at bounding box center [352, 59] width 85 height 9
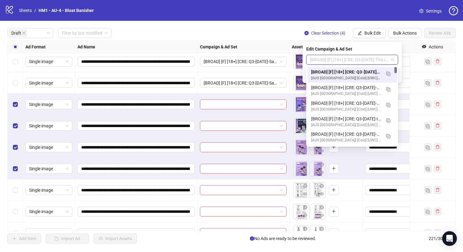
click at [368, 69] on div "[BROAD] [F] [18+] [CRE: Q3-08-AUG-2025-This is what you need-Text Only-BB] [14 …" at bounding box center [346, 72] width 70 height 7
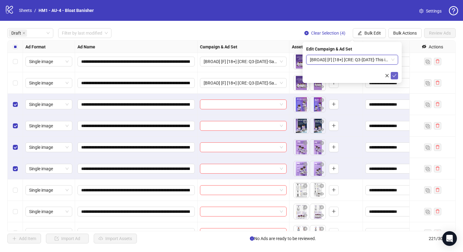
click at [393, 74] on icon "check" at bounding box center [394, 75] width 4 height 4
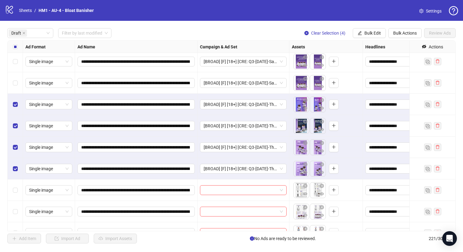
click at [7, 45] on div "**********" at bounding box center [231, 136] width 463 height 230
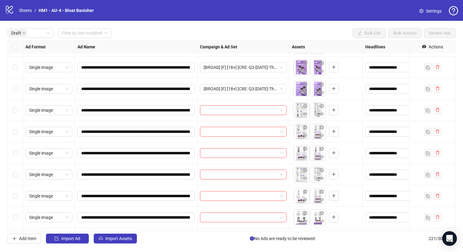
click at [55, 163] on div "Single image" at bounding box center [49, 152] width 52 height 21
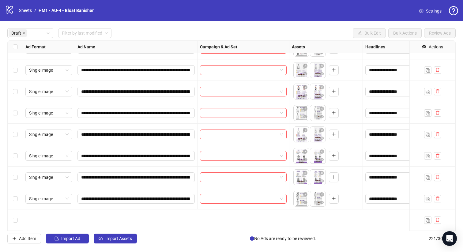
scroll to position [1233, 0]
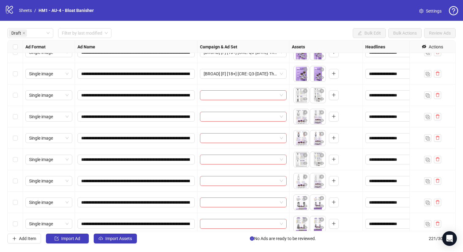
click at [17, 95] on div "Select row 60" at bounding box center [15, 95] width 15 height 21
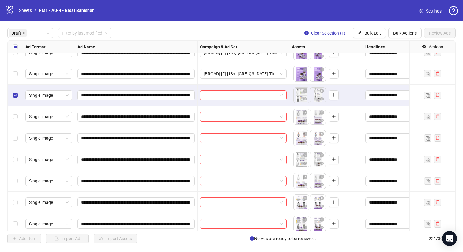
click at [18, 118] on div "Select row 61" at bounding box center [15, 116] width 15 height 21
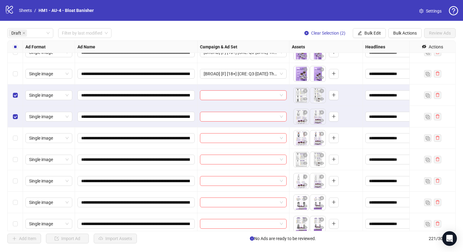
click at [18, 140] on div "Select row 62" at bounding box center [15, 137] width 15 height 21
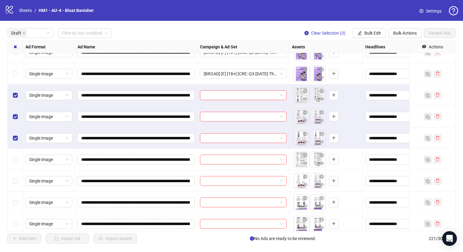
click at [18, 158] on div "Select row 63" at bounding box center [15, 159] width 15 height 21
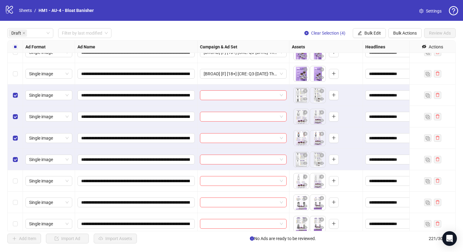
click at [18, 178] on div "Select row 64" at bounding box center [15, 180] width 15 height 21
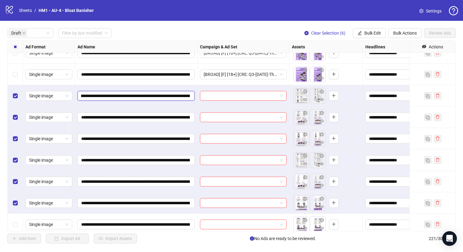
scroll to position [0, 115]
drag, startPoint x: 152, startPoint y: 97, endPoint x: 148, endPoint y: 95, distance: 4.5
click at [148, 95] on input "**********" at bounding box center [135, 95] width 109 height 7
click at [371, 33] on span "Bulk Edit" at bounding box center [372, 33] width 17 height 5
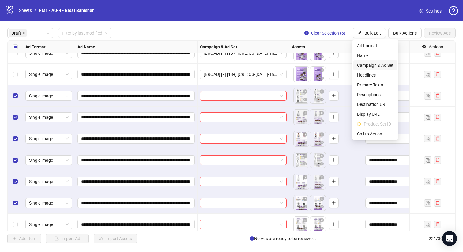
click at [382, 65] on span "Campaign & Ad Set" at bounding box center [375, 65] width 36 height 7
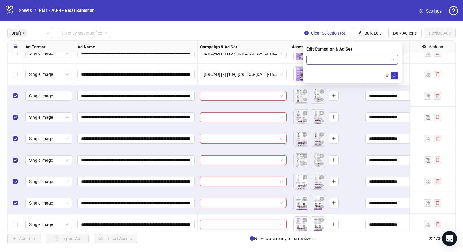
click at [378, 61] on input "search" at bounding box center [349, 59] width 79 height 9
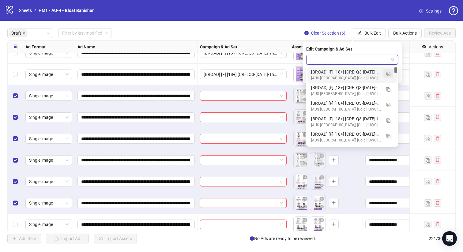
click at [385, 74] on button "button" at bounding box center [388, 74] width 10 height 10
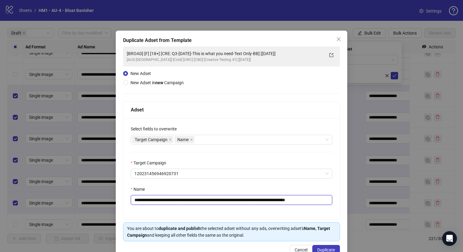
drag, startPoint x: 277, startPoint y: 199, endPoint x: 180, endPoint y: 203, distance: 97.7
click at [180, 203] on input "**********" at bounding box center [231, 200] width 201 height 10
paste input "*******"
type input "**********"
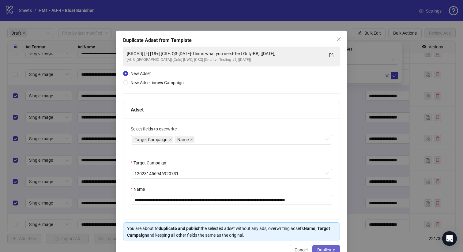
click at [328, 249] on span "Duplicate" at bounding box center [326, 249] width 18 height 5
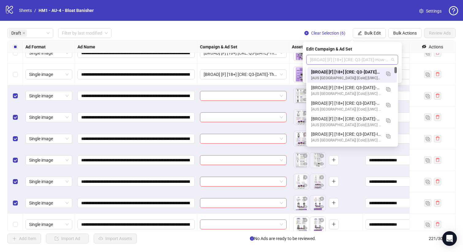
click at [367, 59] on span "[BROAD] [F] [18+] [CRE: Q3-08-AUG-2025-How-it-started-How-it's-going-TextOnly-B…" at bounding box center [352, 59] width 85 height 9
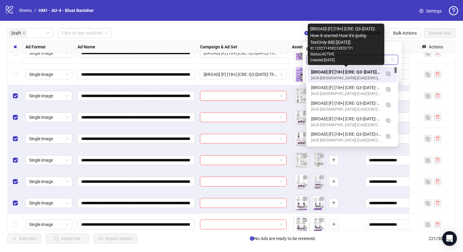
click at [362, 71] on div "[BROAD] [F] [18+] [CRE: Q3-08-AUG-2025-How-it-started-How-it's-going-TextOnly-B…" at bounding box center [346, 72] width 70 height 7
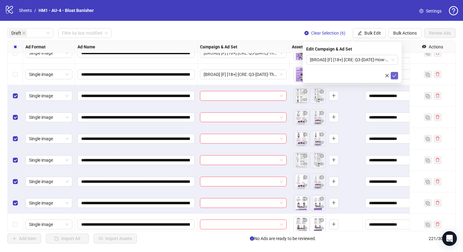
click at [395, 75] on icon "check" at bounding box center [394, 75] width 4 height 4
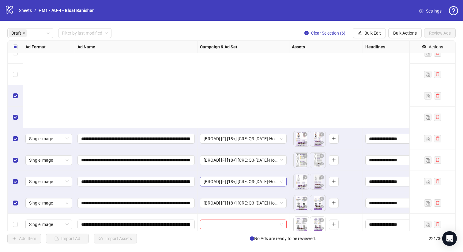
scroll to position [1344, 0]
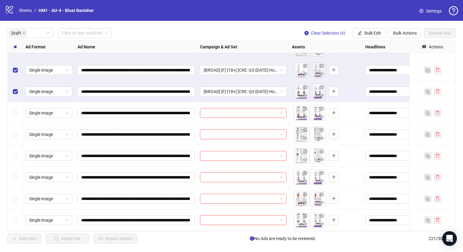
click at [19, 49] on div "Select all rows" at bounding box center [15, 47] width 15 height 12
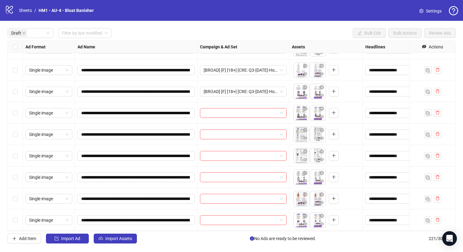
click at [18, 219] on div "Select row 71" at bounding box center [15, 219] width 15 height 21
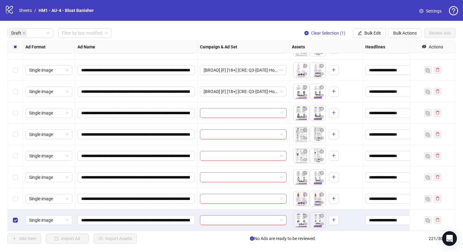
click at [18, 202] on div "Select row 70" at bounding box center [15, 198] width 15 height 21
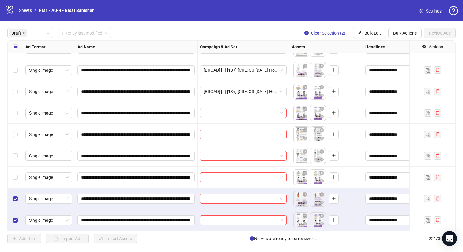
click at [17, 184] on div "Select row 69" at bounding box center [15, 177] width 15 height 21
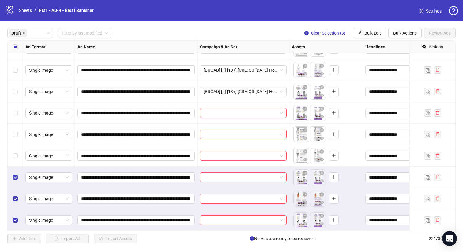
click at [17, 158] on div "Select row 68" at bounding box center [15, 155] width 15 height 21
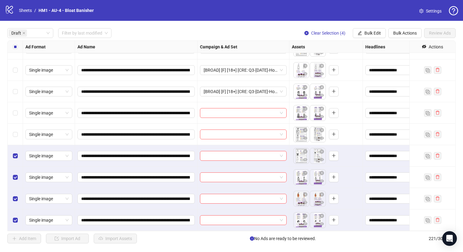
click at [18, 137] on div "Select row 67" at bounding box center [15, 134] width 15 height 21
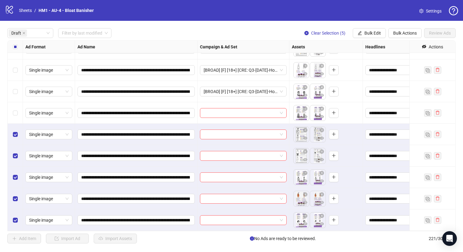
click at [19, 110] on div "Select row 66" at bounding box center [15, 112] width 15 height 21
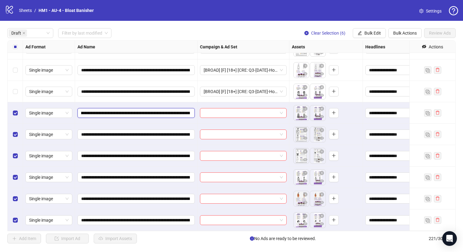
scroll to position [0, 94]
drag, startPoint x: 153, startPoint y: 115, endPoint x: 170, endPoint y: 113, distance: 17.3
click at [170, 113] on input "**********" at bounding box center [135, 113] width 109 height 7
click at [366, 35] on span "Bulk Edit" at bounding box center [372, 33] width 17 height 5
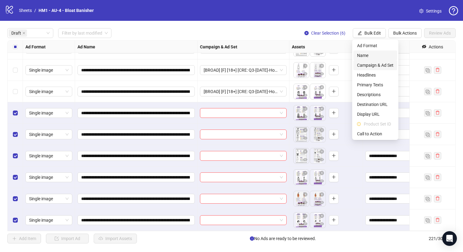
click at [380, 64] on span "Campaign & Ad Set" at bounding box center [375, 65] width 36 height 7
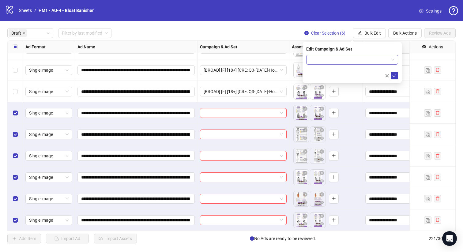
click at [374, 63] on input "search" at bounding box center [349, 59] width 79 height 9
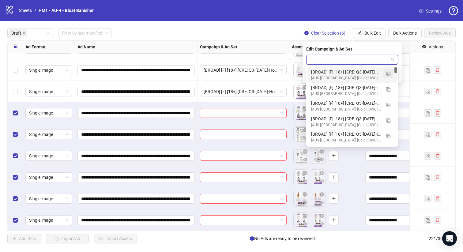
click at [389, 74] on img "button" at bounding box center [388, 74] width 4 height 4
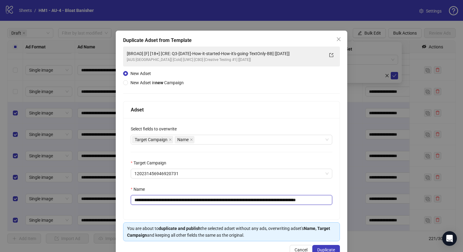
drag, startPoint x: 291, startPoint y: 199, endPoint x: 180, endPoint y: 199, distance: 111.1
click at [180, 199] on input "**********" at bounding box center [231, 200] width 201 height 10
paste input "text"
type input "**********"
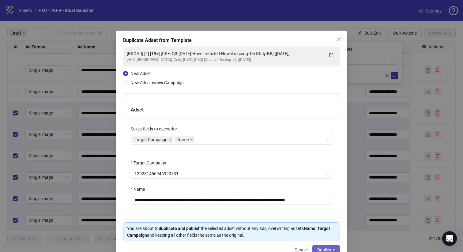
click at [327, 250] on span "Duplicate" at bounding box center [326, 249] width 18 height 5
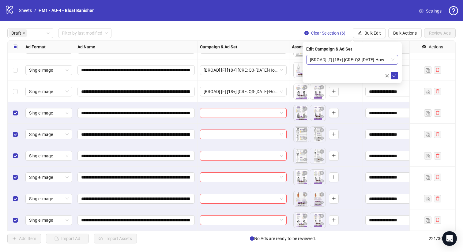
click at [358, 62] on span "[BROAD] [F] [18+] [CRE: Q3-08-AUG-2025-How-it-started-How-it's-going-TextOnly-B…" at bounding box center [352, 59] width 85 height 9
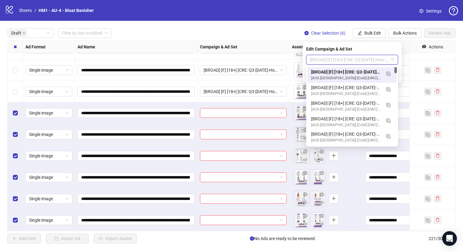
click at [358, 69] on div "[BROAD] [F] [18+] [CRE: Q3-08-AUG-2025-How-it-started-How-it's-going-TextOnly-B…" at bounding box center [346, 72] width 70 height 7
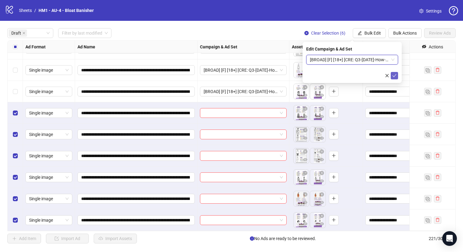
click at [391, 76] on button "submit" at bounding box center [394, 75] width 7 height 7
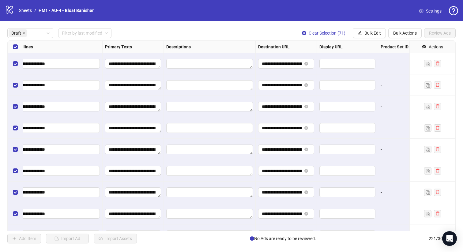
scroll to position [0, 431]
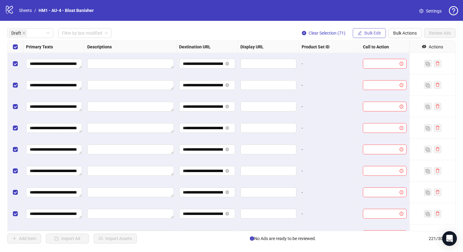
click at [370, 32] on span "Bulk Edit" at bounding box center [372, 33] width 17 height 5
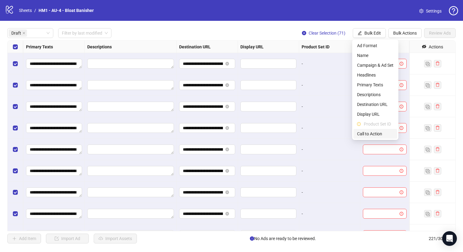
click at [372, 133] on span "Call to Action" at bounding box center [375, 133] width 36 height 7
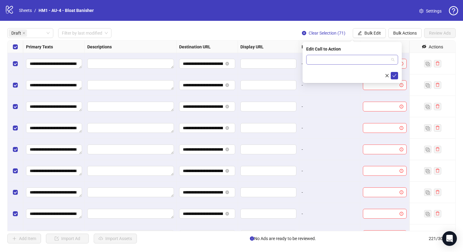
click at [357, 61] on input "search" at bounding box center [349, 59] width 79 height 9
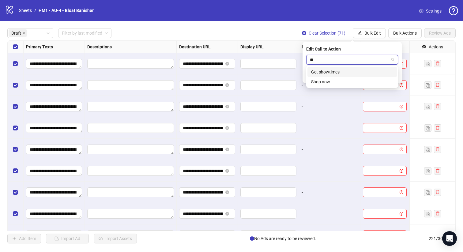
type input "***"
click at [360, 83] on div "Shop now" at bounding box center [352, 81] width 82 height 7
click at [394, 76] on icon "check" at bounding box center [394, 75] width 4 height 4
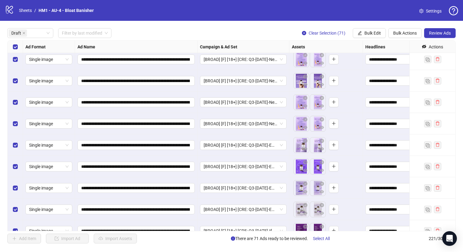
scroll to position [1344, 0]
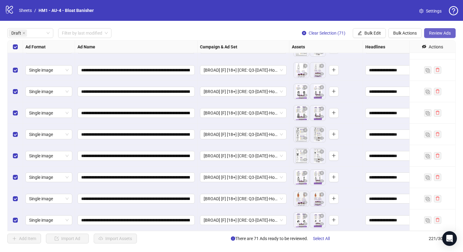
click at [436, 35] on span "Review Ads" at bounding box center [440, 33] width 22 height 5
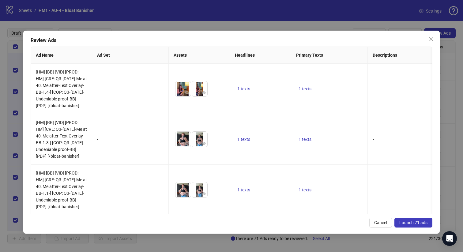
click at [413, 223] on span "Launch 71 ads" at bounding box center [413, 222] width 28 height 5
